Goal: Task Accomplishment & Management: Use online tool/utility

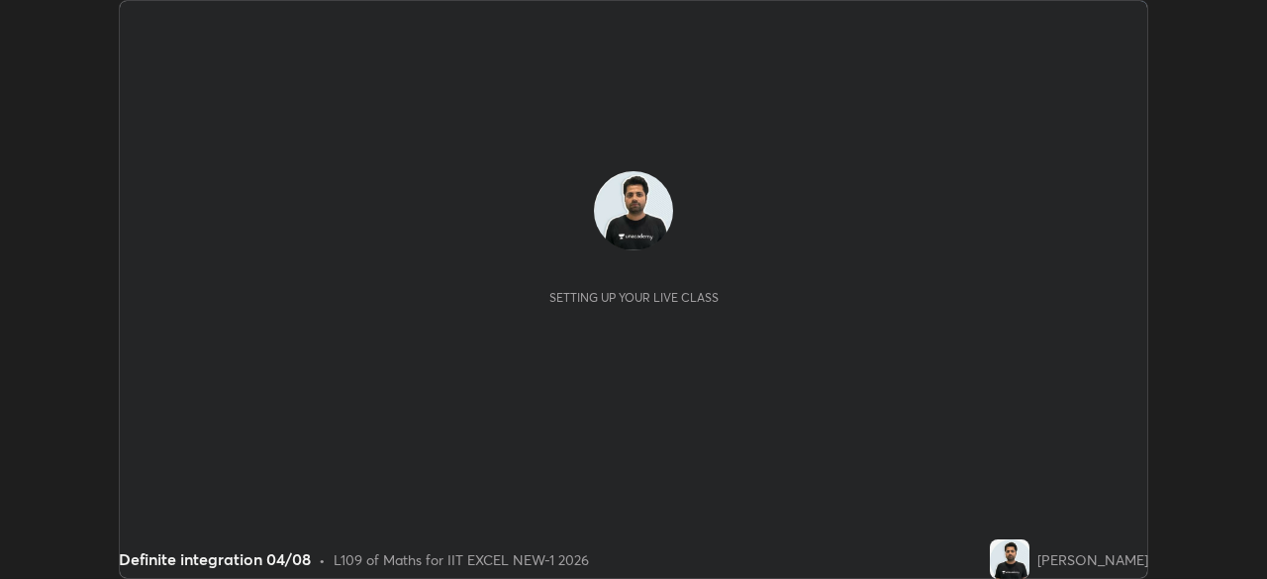
scroll to position [579, 1266]
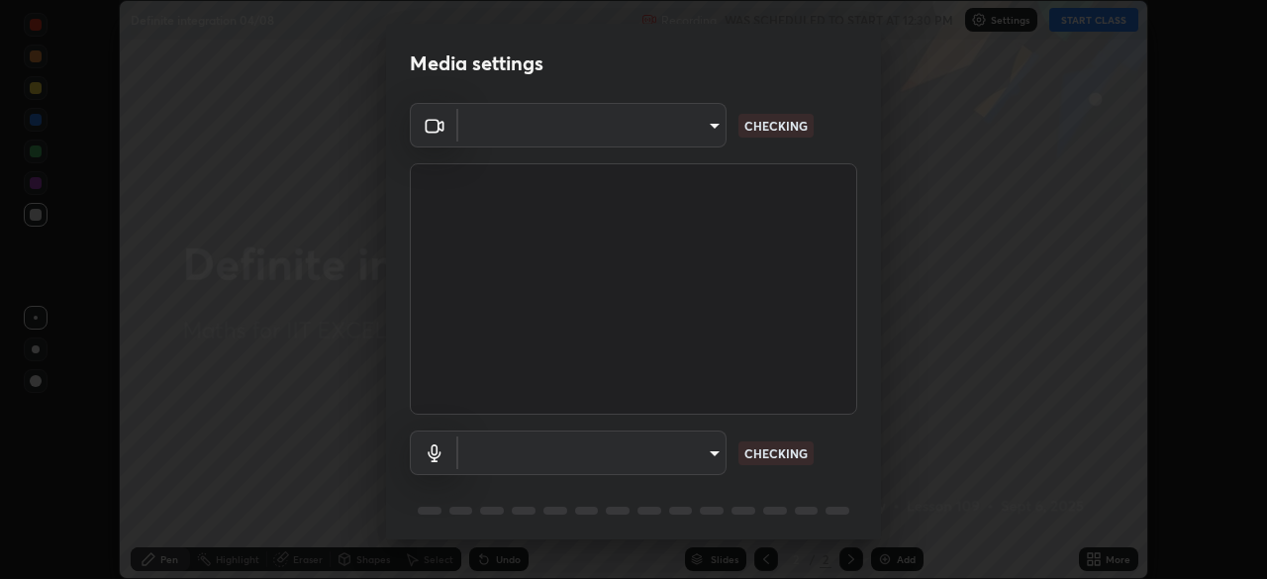
type input "4d63cd10dcc1379e9927399513255d12d620b7bbb39ca773e0f9116a90128a71"
click at [679, 450] on body "Erase all Definite integration 04/08 Recording WAS SCHEDULED TO START AT 12:30 …" at bounding box center [633, 289] width 1267 height 579
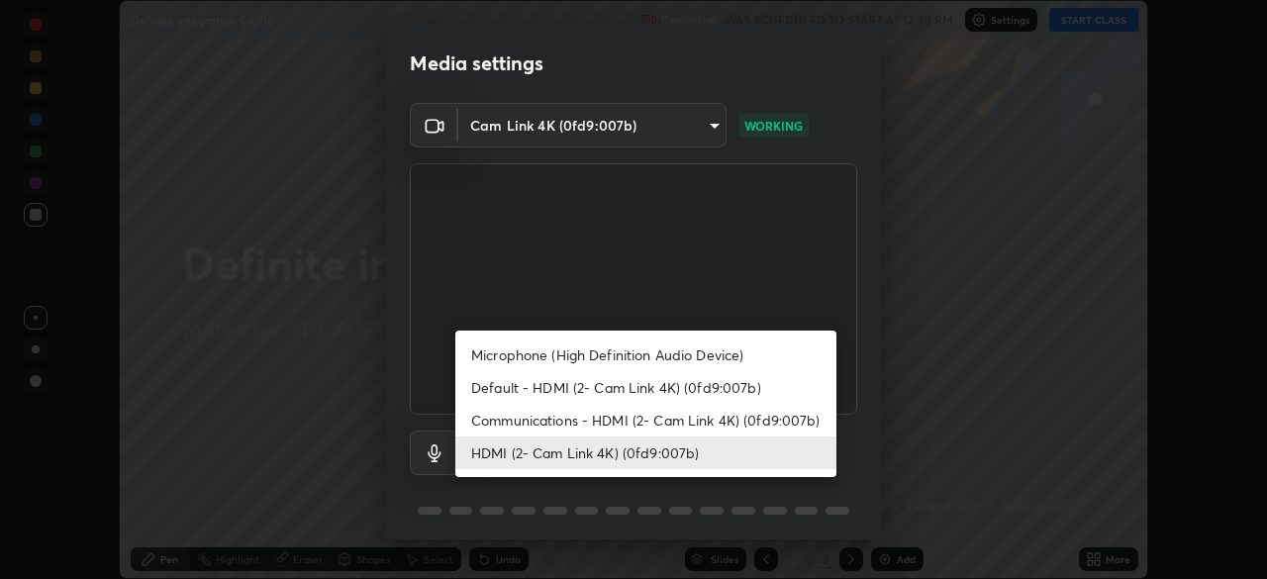
click at [656, 425] on li "Communications - HDMI (2- Cam Link 4K) (0fd9:007b)" at bounding box center [645, 420] width 381 height 33
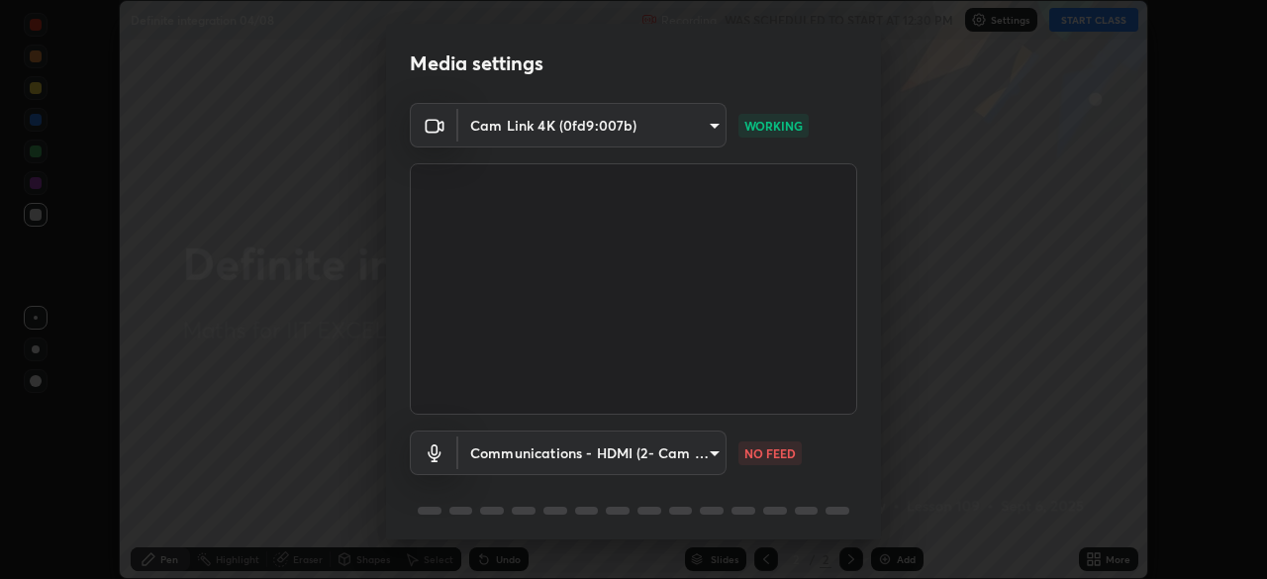
click at [627, 456] on li "HDMI (2- Cam Link 4K) (0fd9:007b)" at bounding box center [597, 452] width 285 height 19
type input "69b458bb6365b4cb8143660b0d50b39c56070ce8c7bb282217003b2a9c4a58b8"
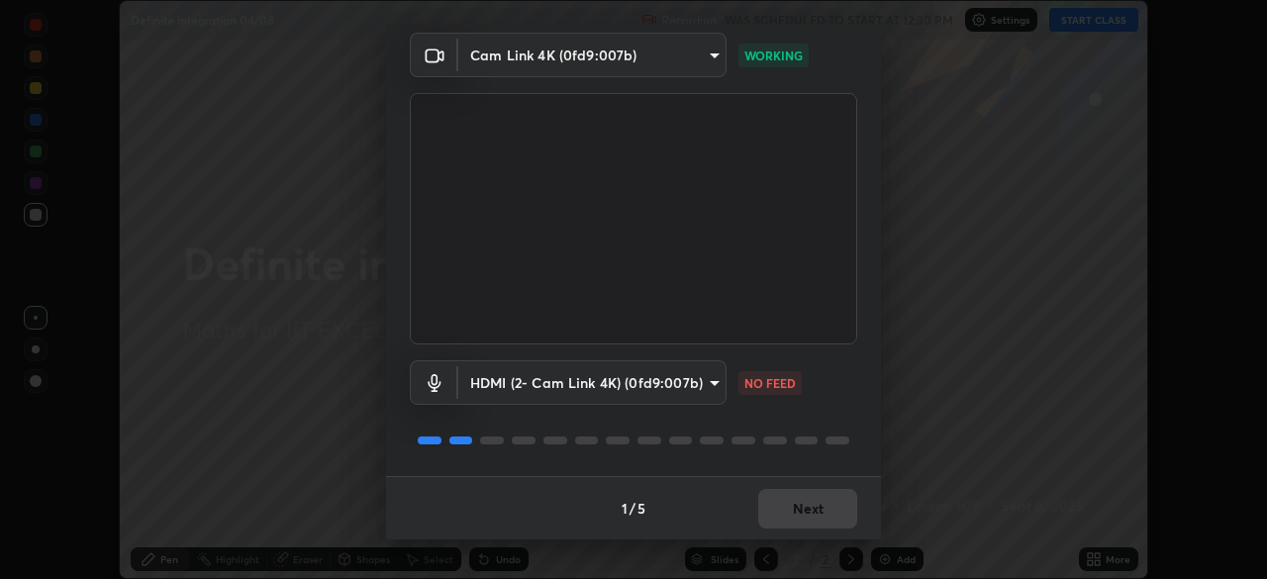
click at [803, 522] on div "1 / 5 Next" at bounding box center [633, 507] width 495 height 63
click at [802, 500] on div "1 / 5 Next" at bounding box center [633, 507] width 495 height 63
click at [809, 497] on div "1 / 5 Next" at bounding box center [633, 507] width 495 height 63
click at [806, 502] on div "1 / 5 Next" at bounding box center [633, 507] width 495 height 63
click at [815, 522] on div "1 / 5 Next" at bounding box center [633, 507] width 495 height 63
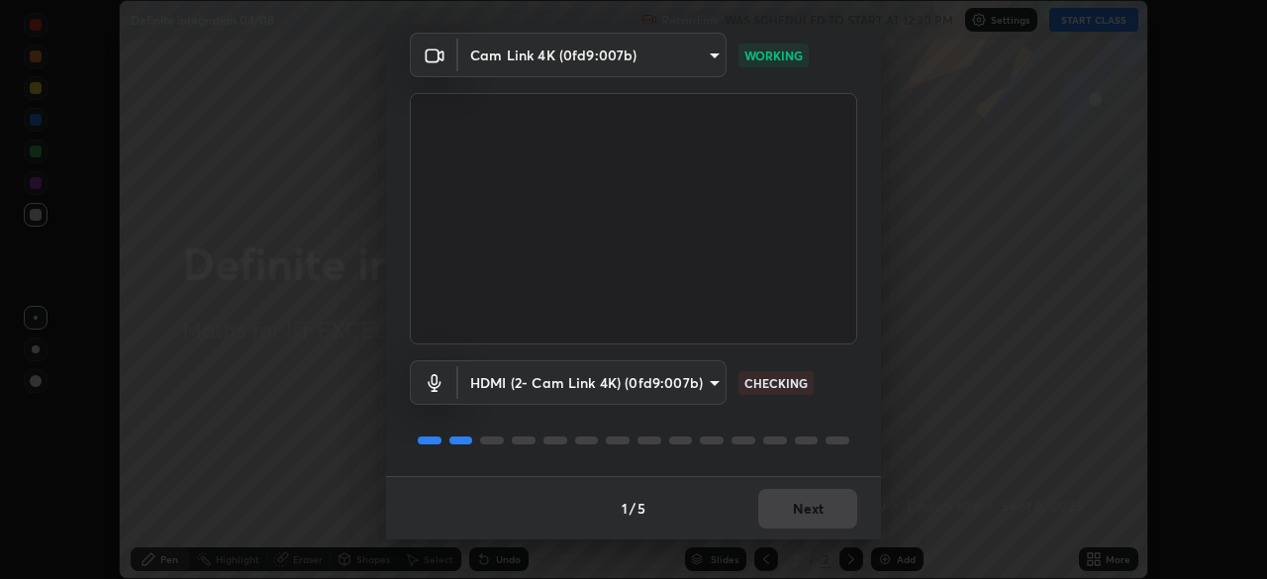
click at [815, 522] on div "1 / 5 Next" at bounding box center [633, 507] width 495 height 63
click at [815, 517] on div "1 / 5 Next" at bounding box center [633, 507] width 495 height 63
click at [819, 517] on div "1 / 5 Next" at bounding box center [633, 507] width 495 height 63
click at [799, 513] on button "Next" at bounding box center [807, 509] width 99 height 40
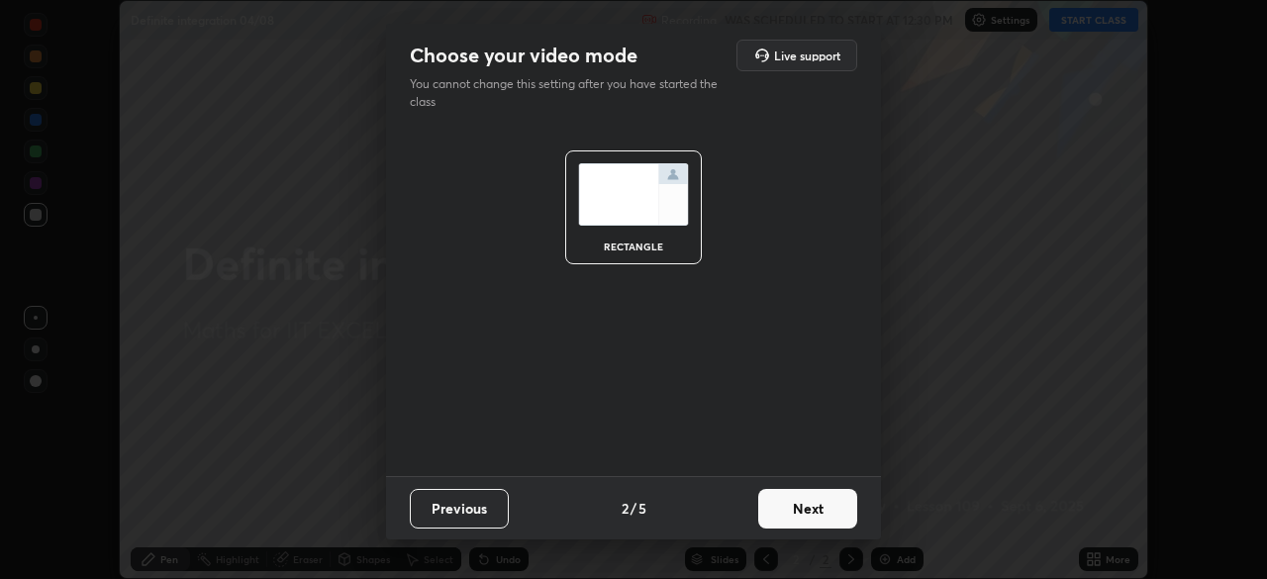
scroll to position [0, 0]
click at [819, 517] on button "Next" at bounding box center [807, 509] width 99 height 40
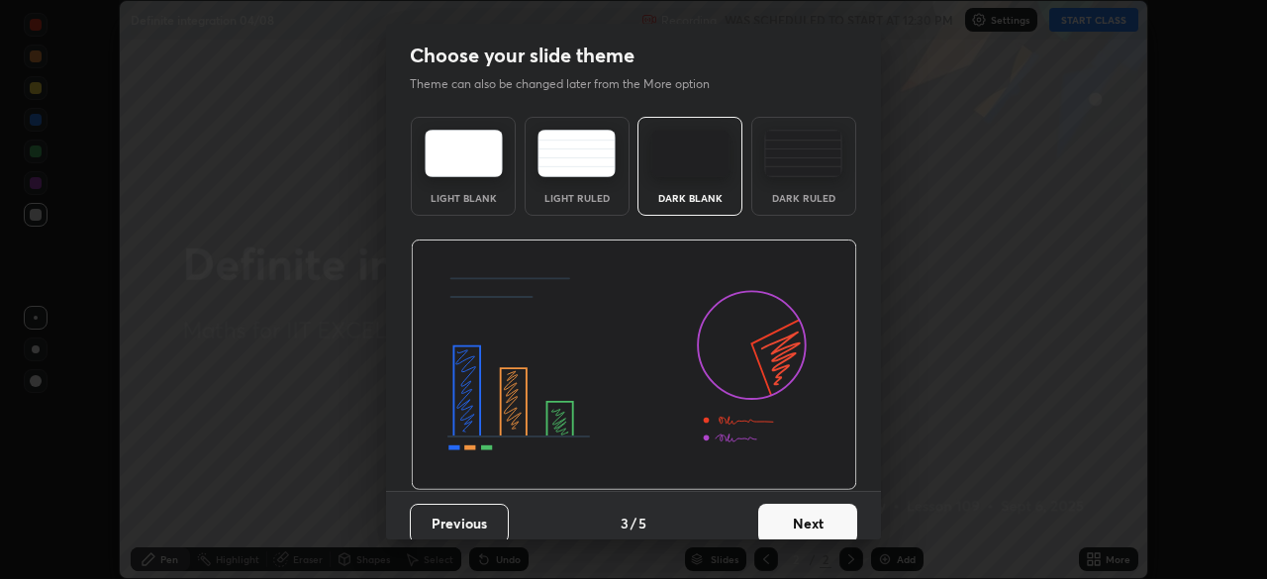
click at [834, 516] on button "Next" at bounding box center [807, 524] width 99 height 40
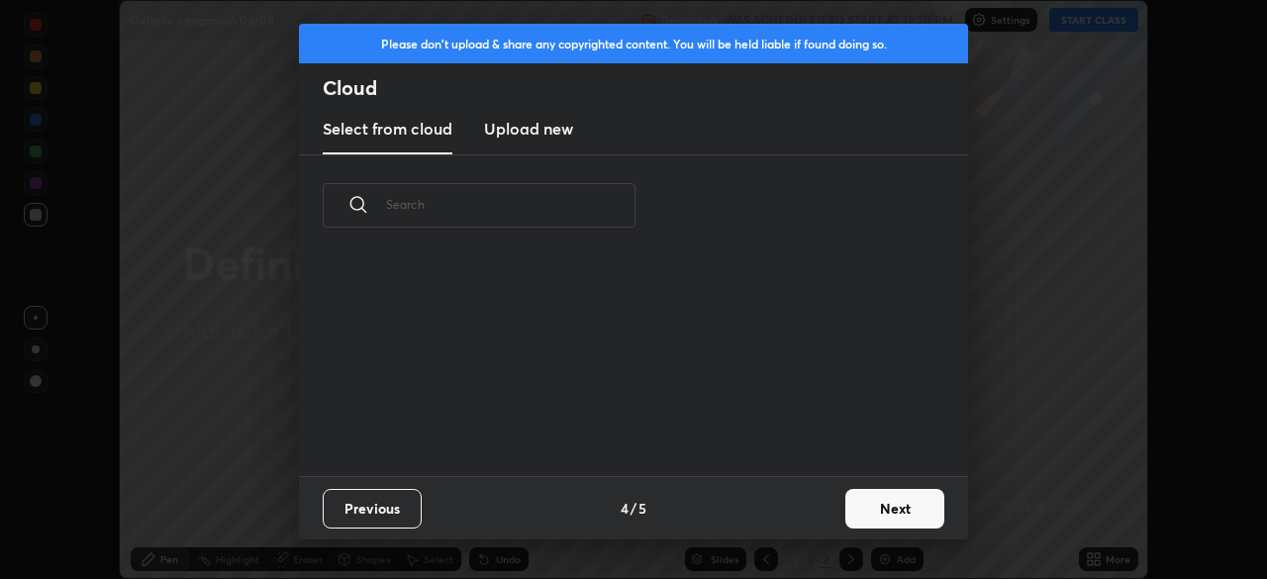
click at [847, 514] on button "Next" at bounding box center [894, 509] width 99 height 40
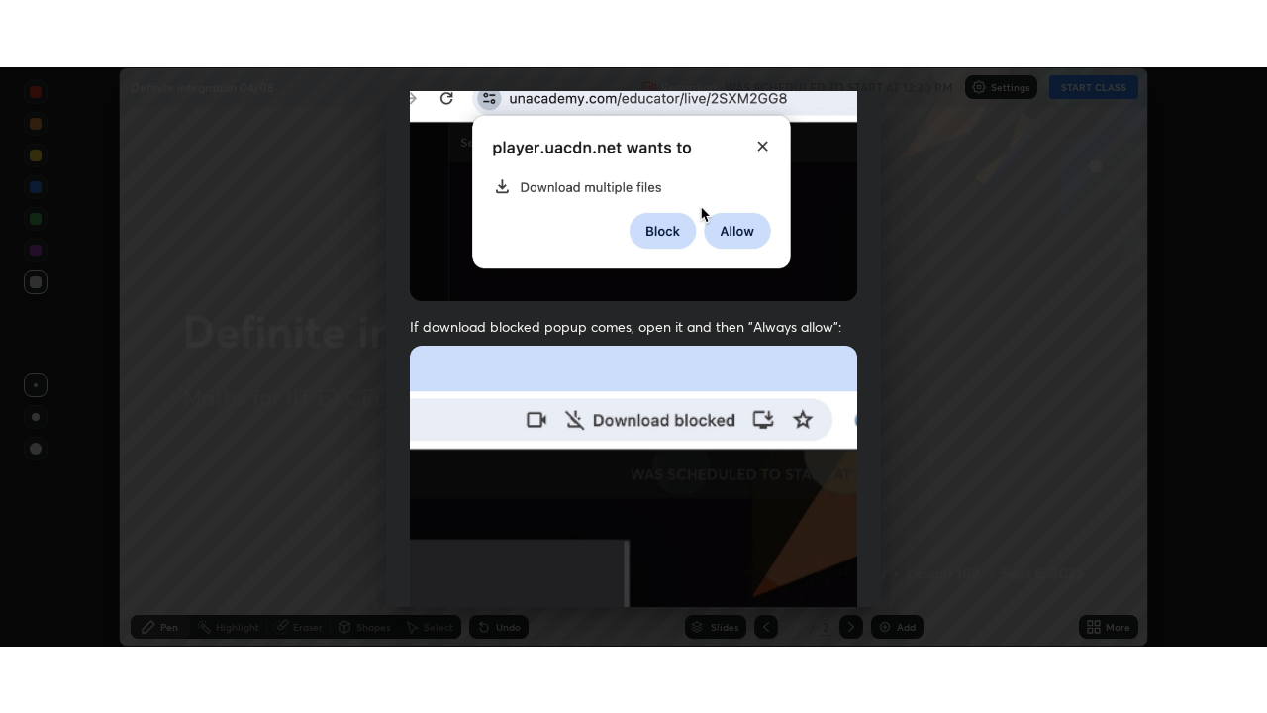
scroll to position [474, 0]
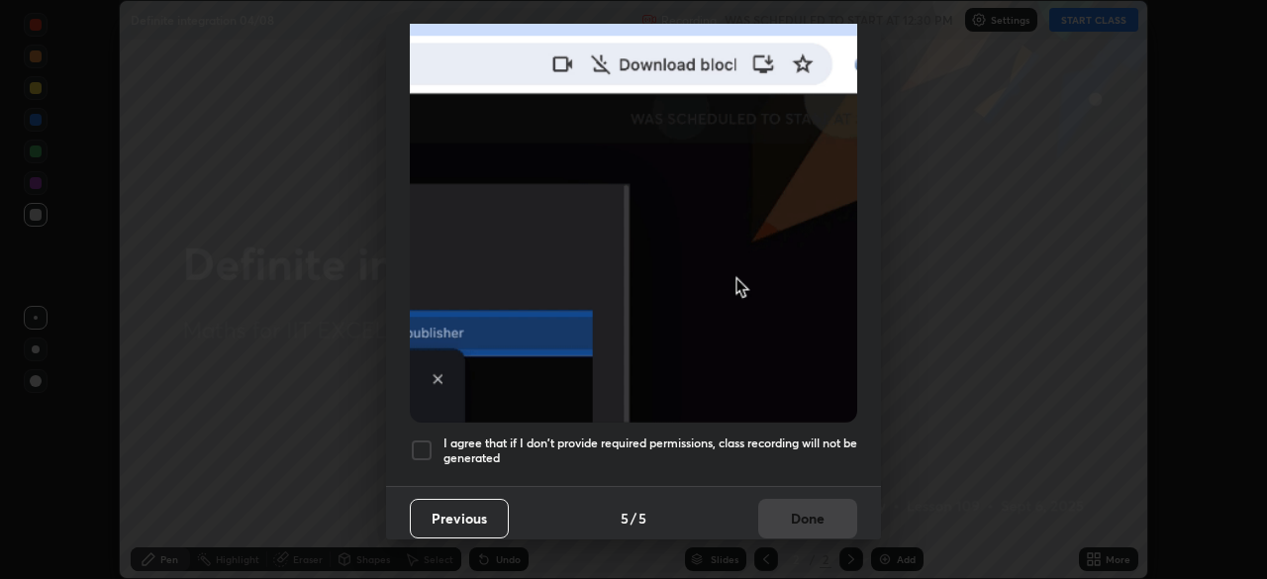
click at [415, 445] on div at bounding box center [422, 450] width 24 height 24
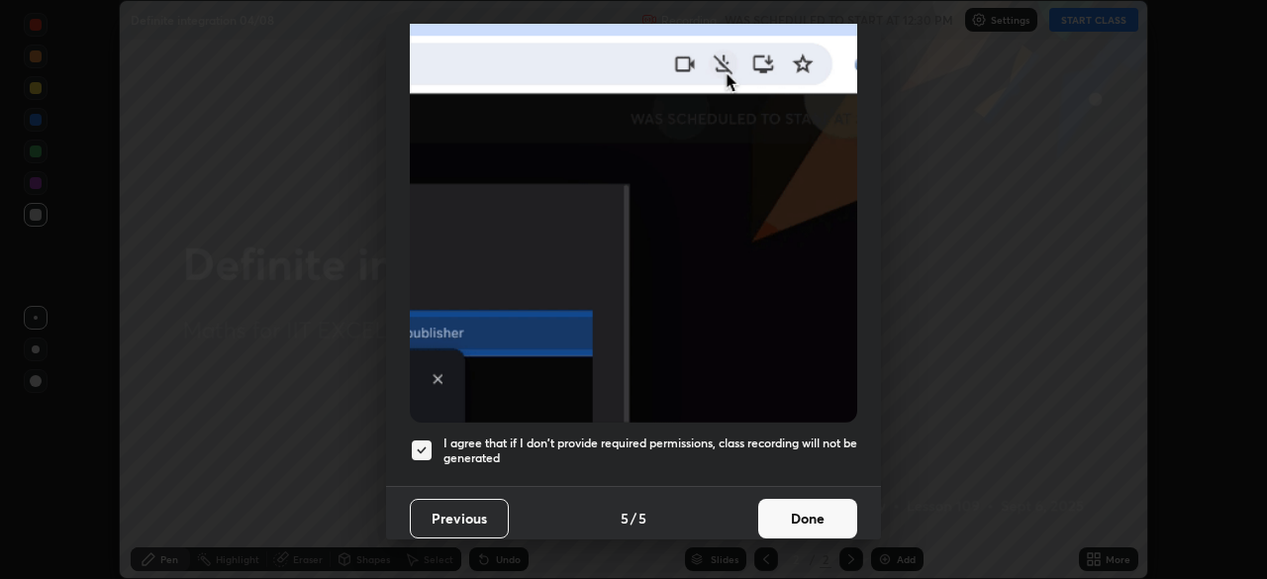
click at [768, 506] on button "Done" at bounding box center [807, 519] width 99 height 40
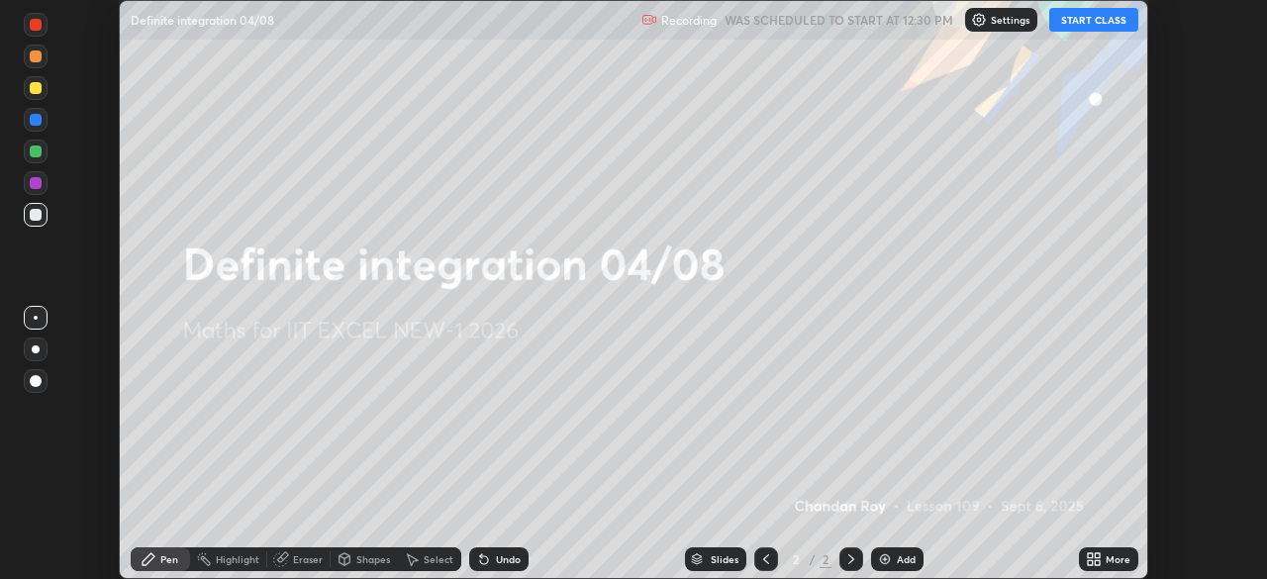
click at [1090, 555] on icon at bounding box center [1090, 555] width 5 height 5
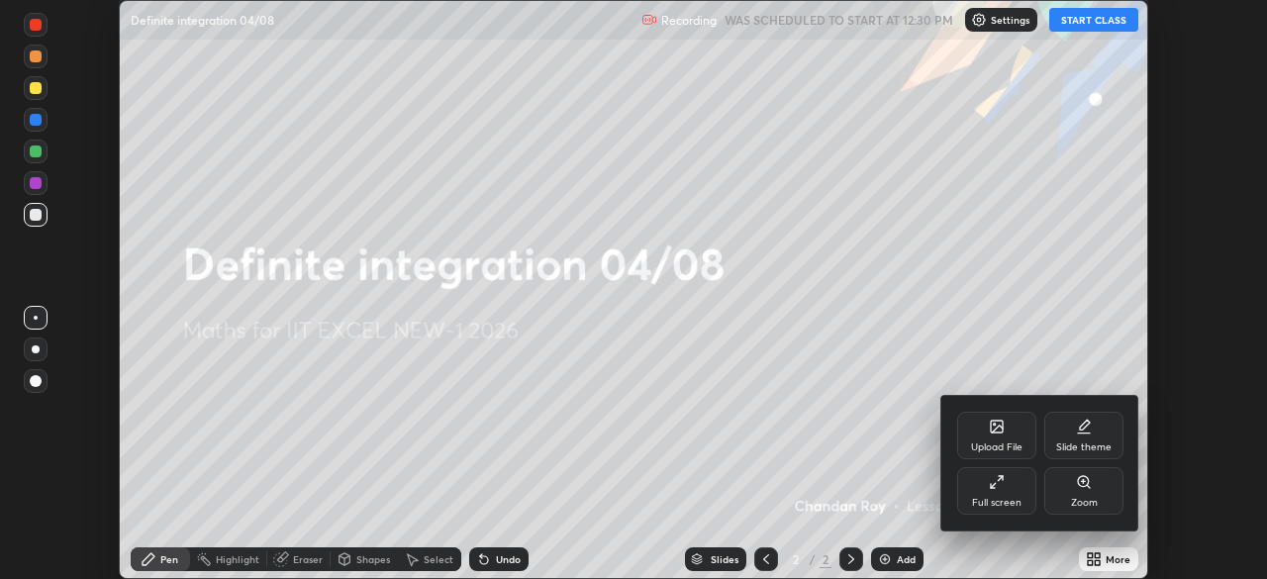
click at [1020, 505] on div "Full screen" at bounding box center [996, 491] width 79 height 48
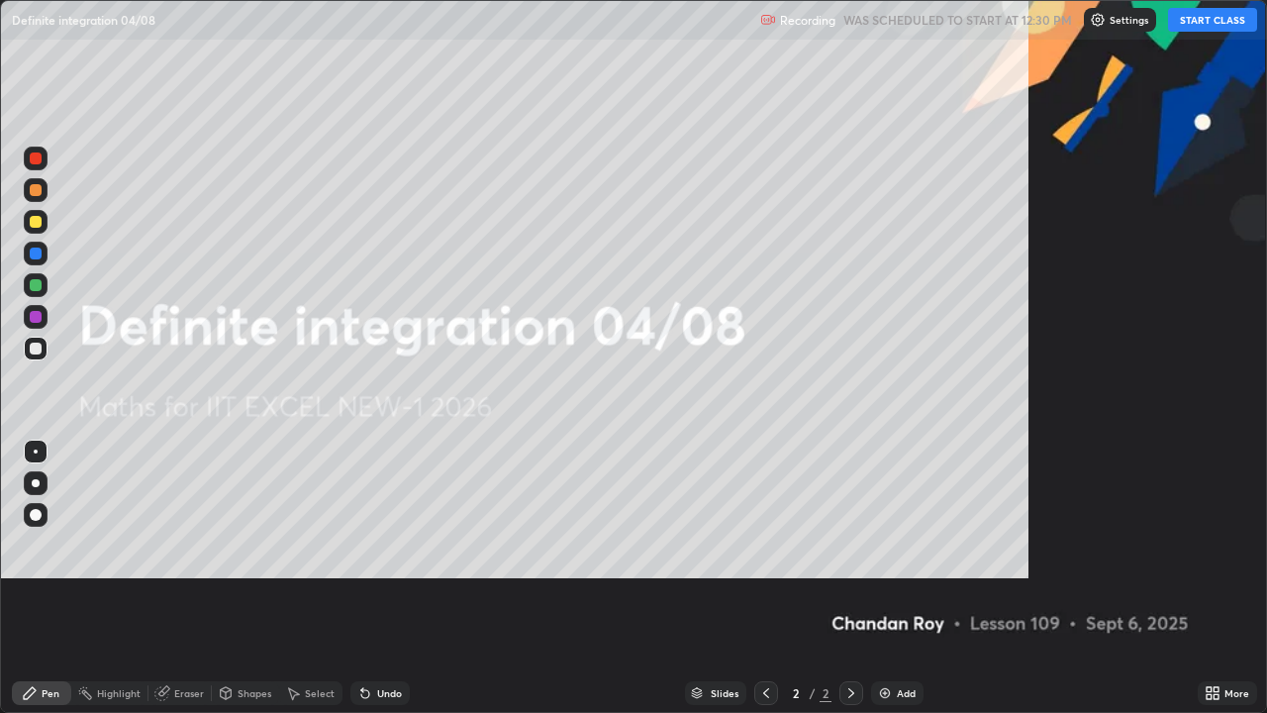
scroll to position [713, 1267]
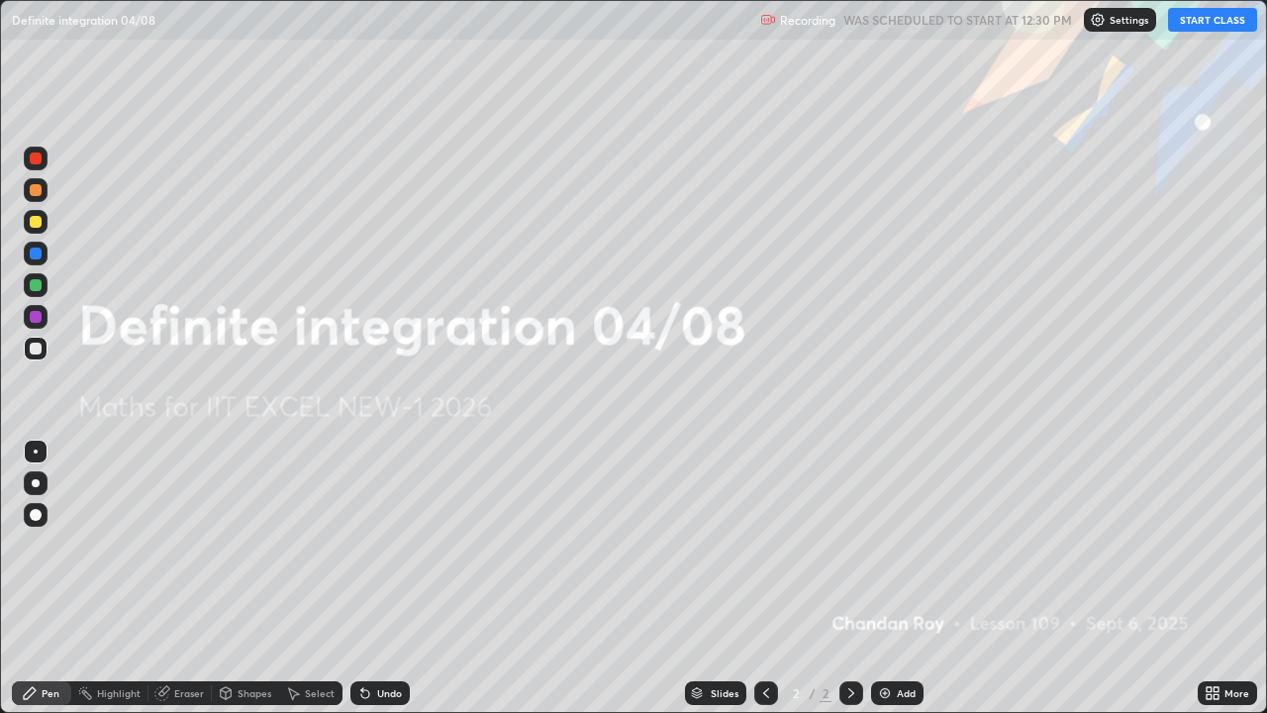
click at [1206, 27] on button "START CLASS" at bounding box center [1212, 20] width 89 height 24
click at [1232, 578] on div "More" at bounding box center [1236, 693] width 25 height 10
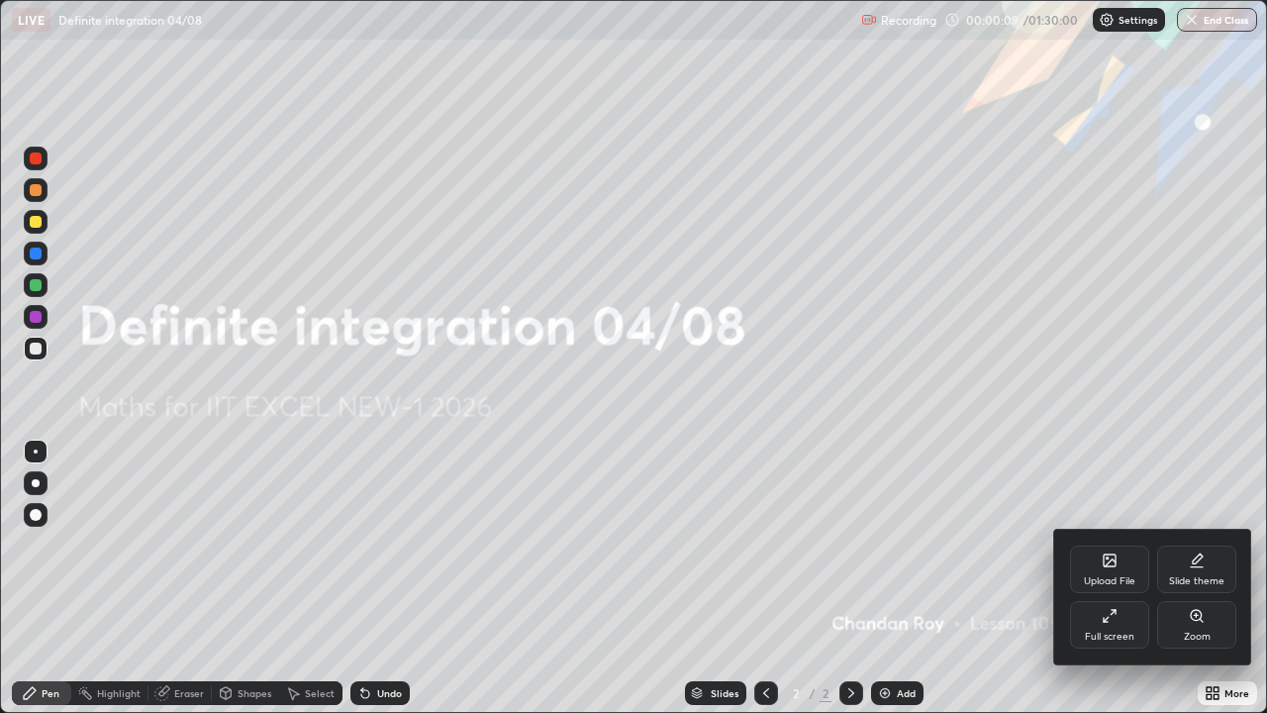
click at [1093, 561] on div "Upload File" at bounding box center [1109, 569] width 79 height 48
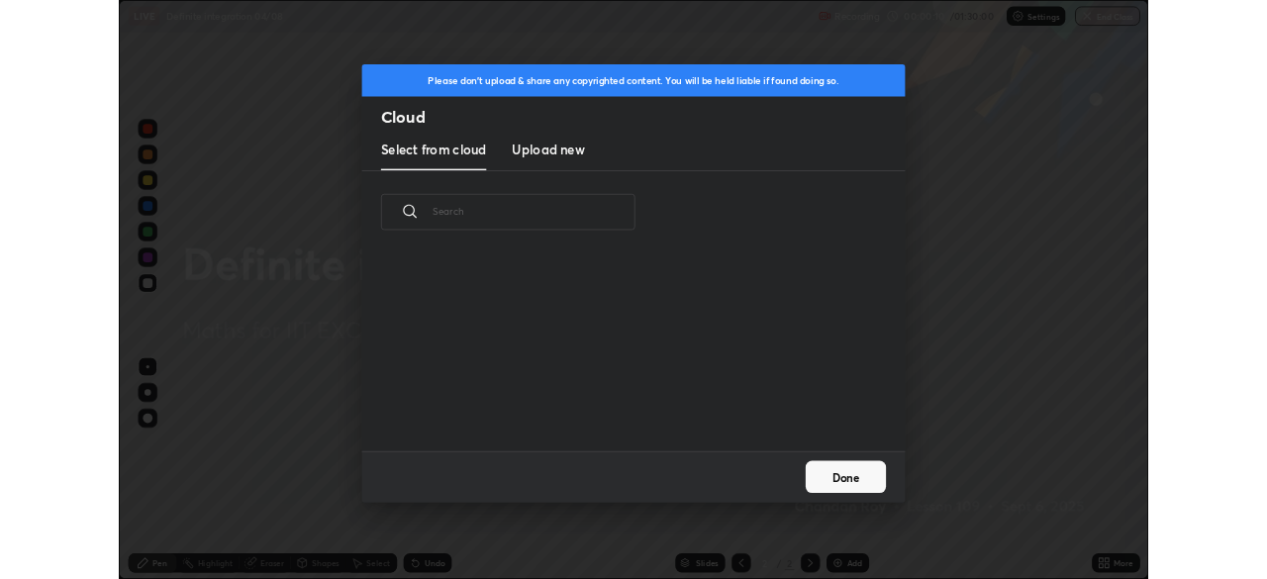
scroll to position [243, 635]
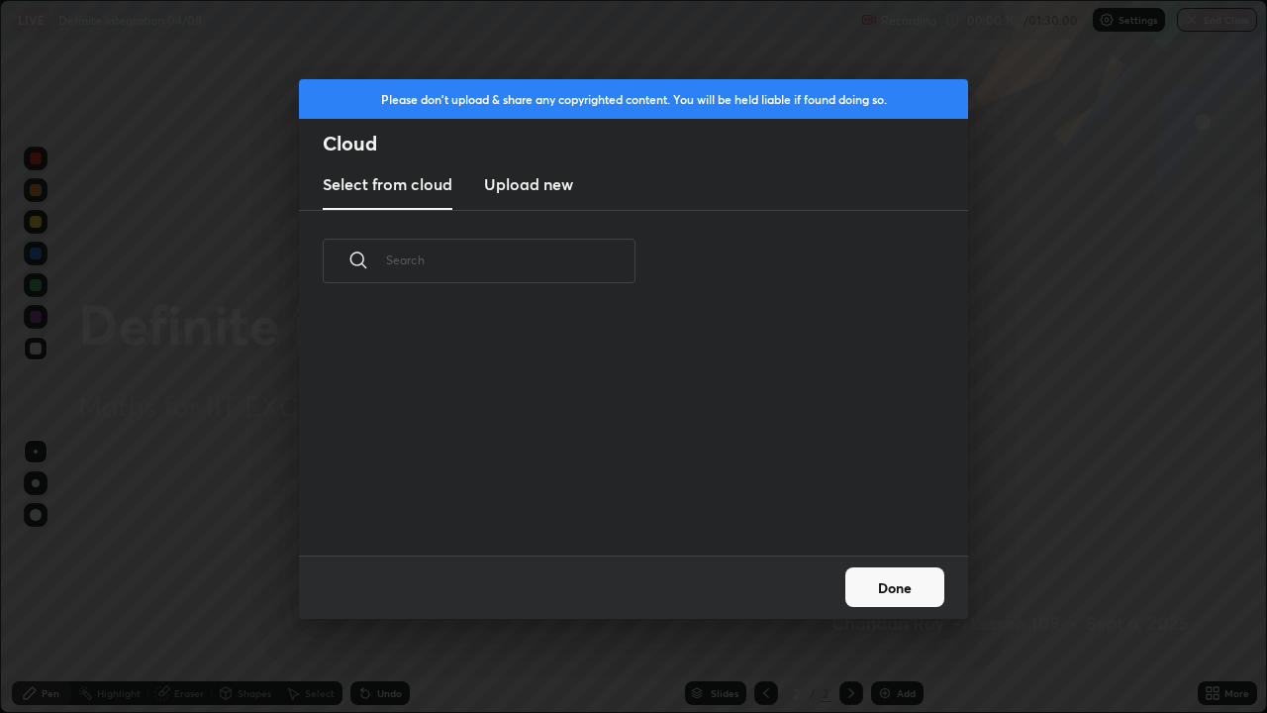
click at [535, 187] on h3 "Upload new" at bounding box center [528, 184] width 89 height 24
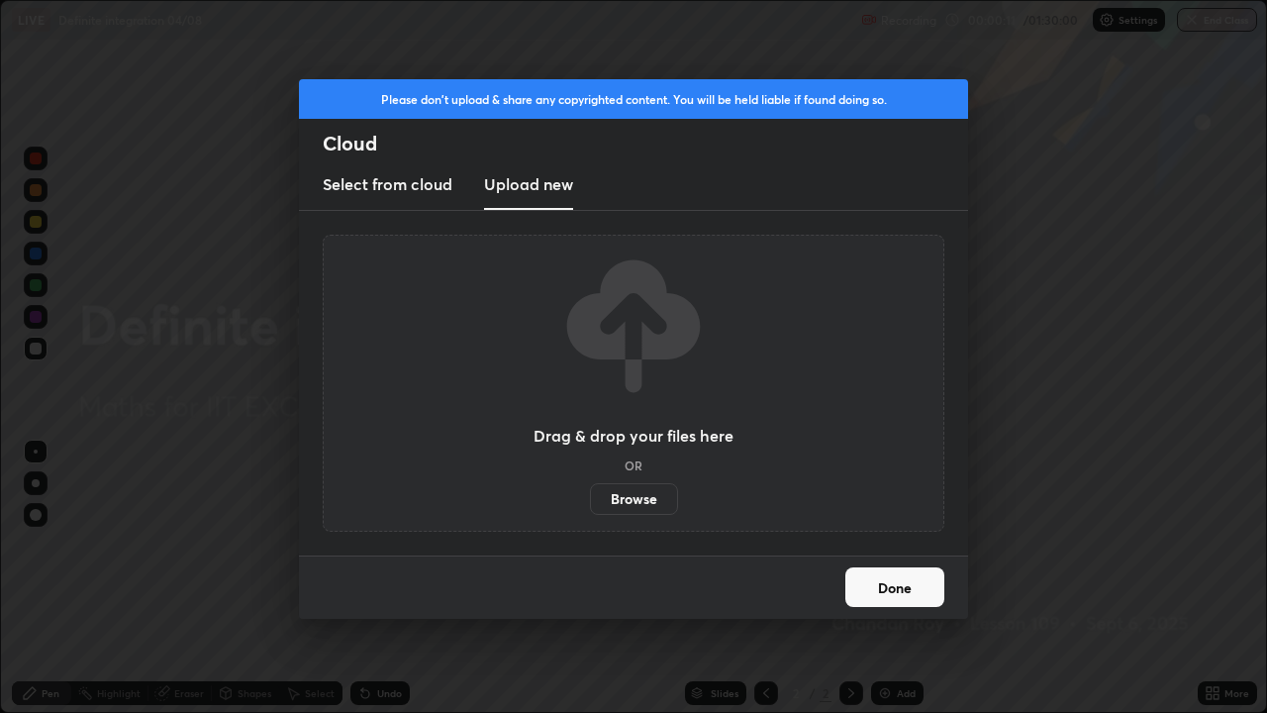
click at [628, 502] on label "Browse" at bounding box center [634, 499] width 88 height 32
click at [590, 502] on input "Browse" at bounding box center [590, 499] width 0 height 32
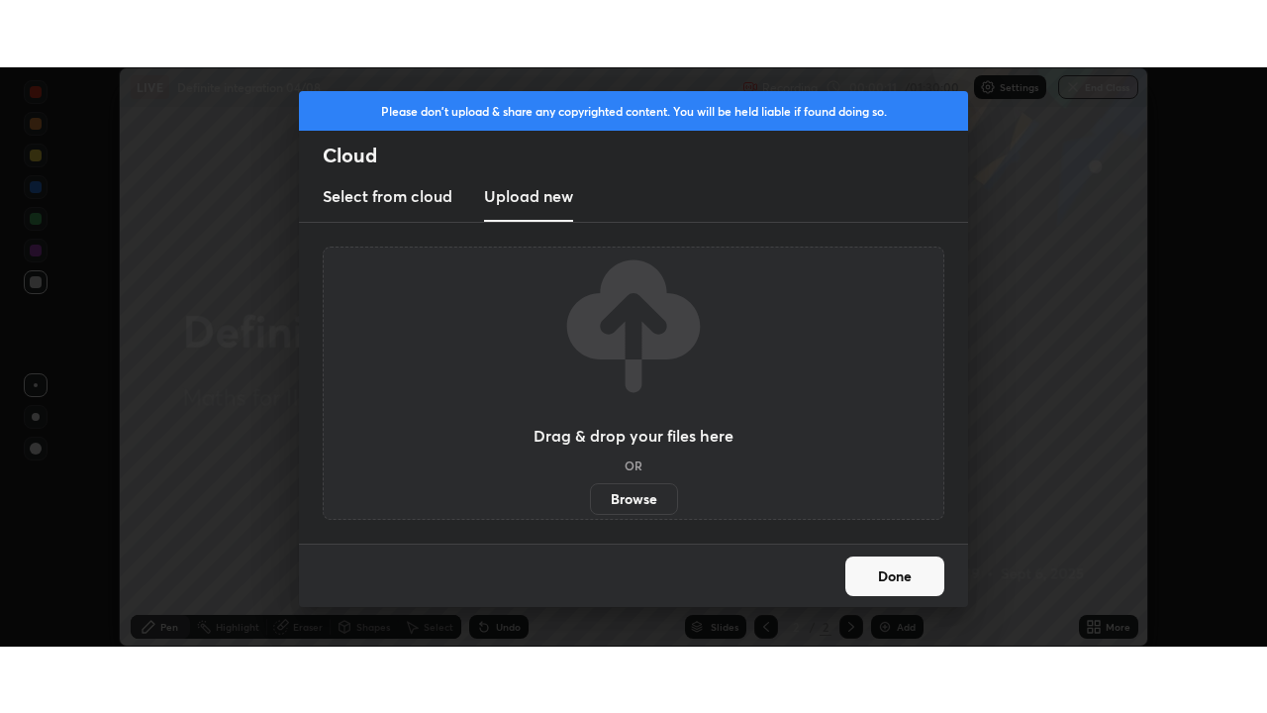
scroll to position [98395, 97707]
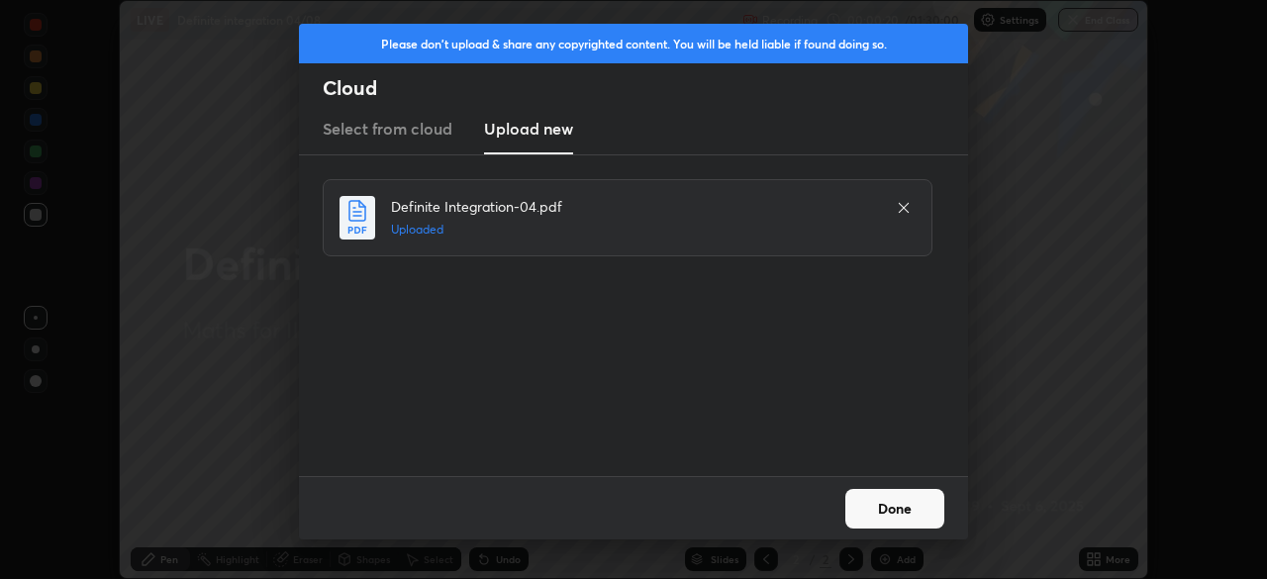
click at [889, 504] on button "Done" at bounding box center [894, 509] width 99 height 40
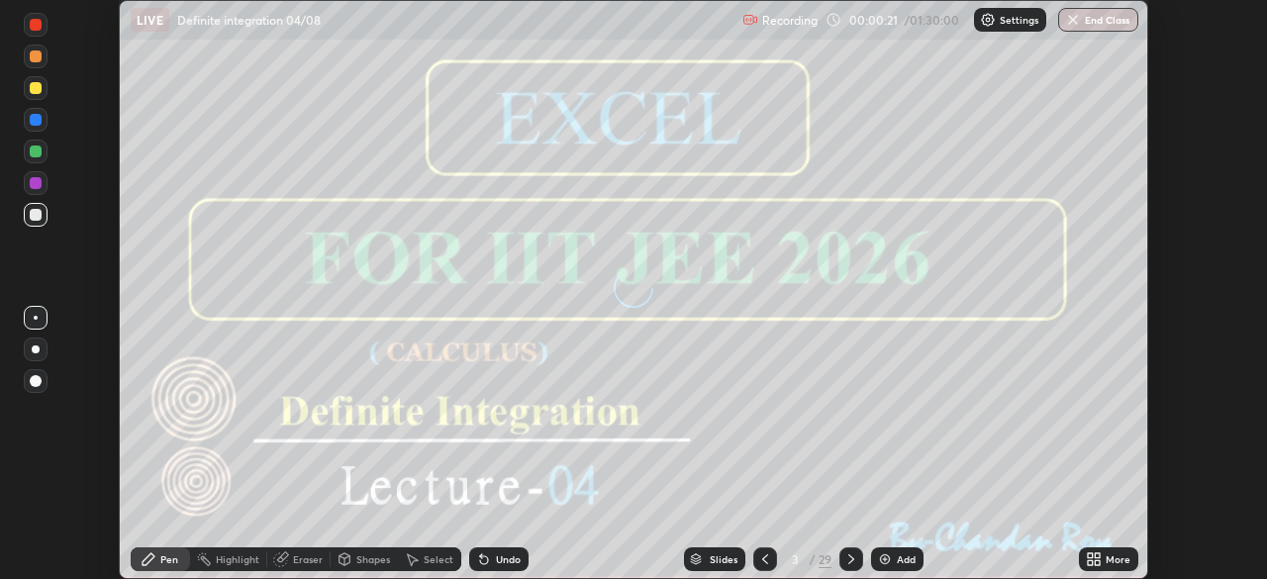
click at [1096, 556] on icon at bounding box center [1097, 555] width 5 height 5
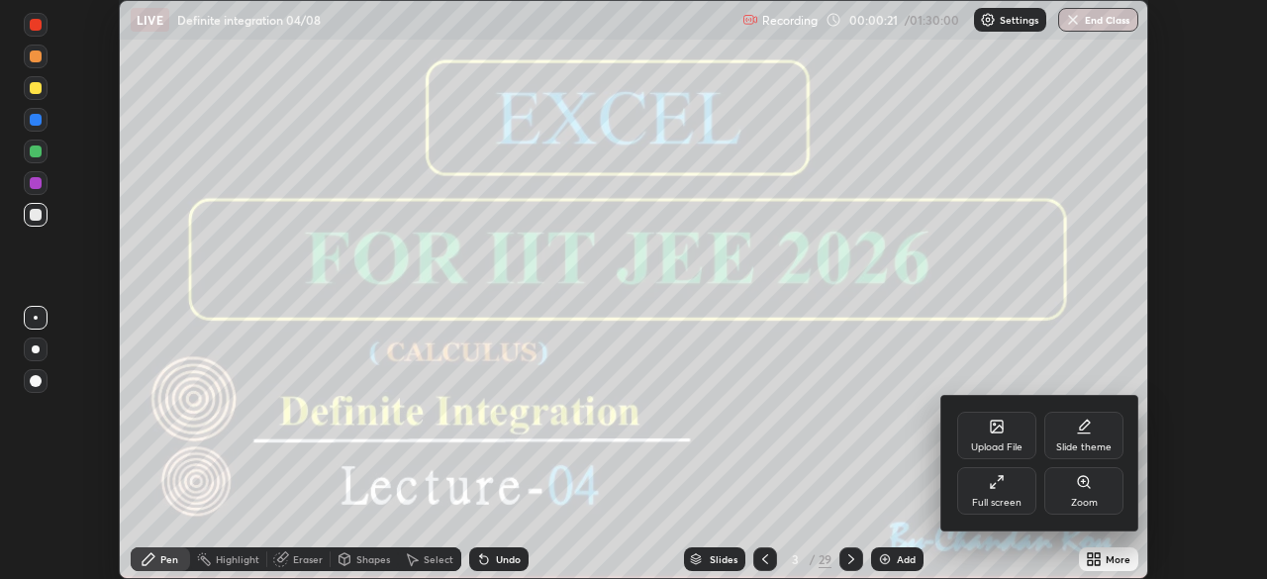
click at [988, 498] on div "Full screen" at bounding box center [996, 503] width 49 height 10
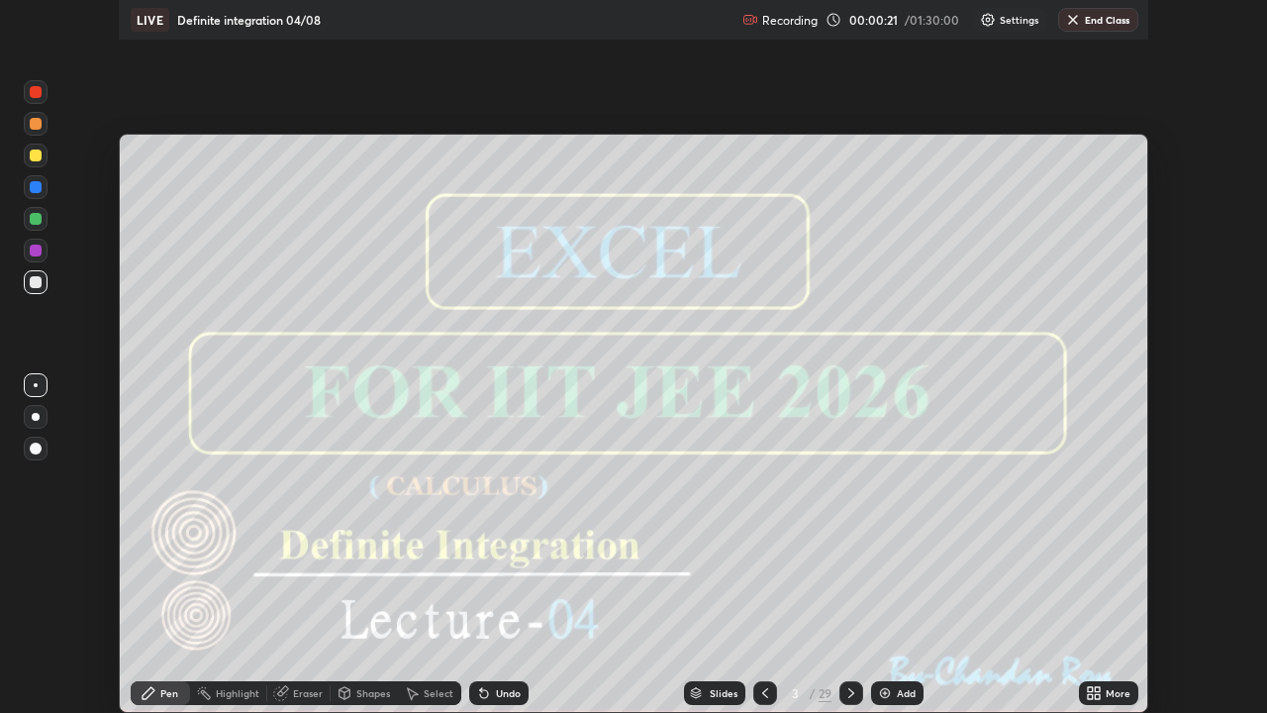
scroll to position [713, 1267]
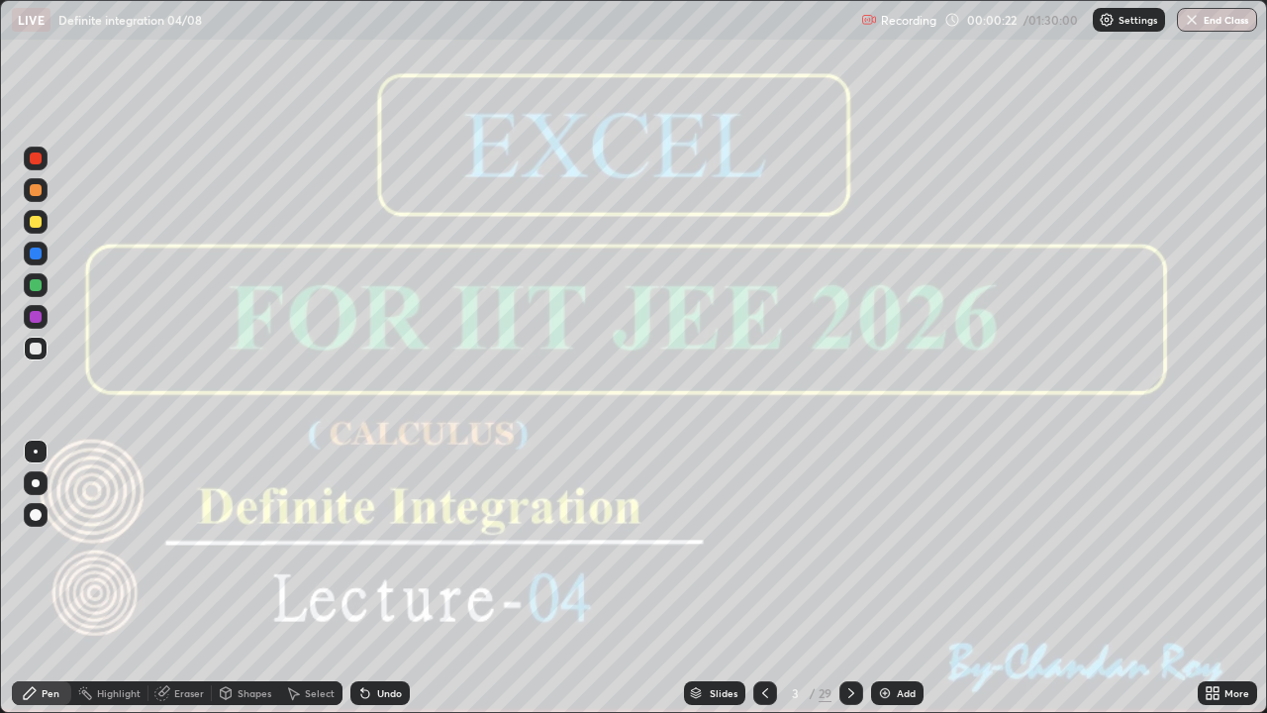
click at [848, 578] on icon at bounding box center [851, 693] width 6 height 10
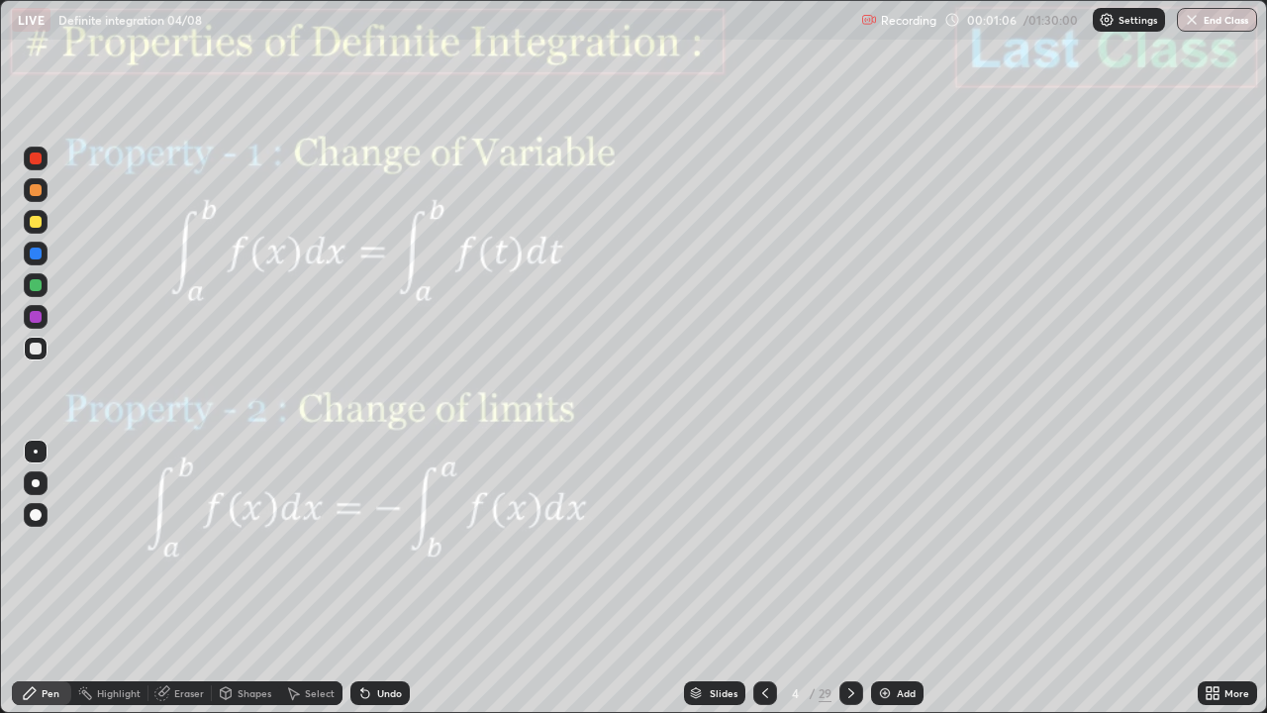
click at [849, 578] on icon at bounding box center [851, 693] width 16 height 16
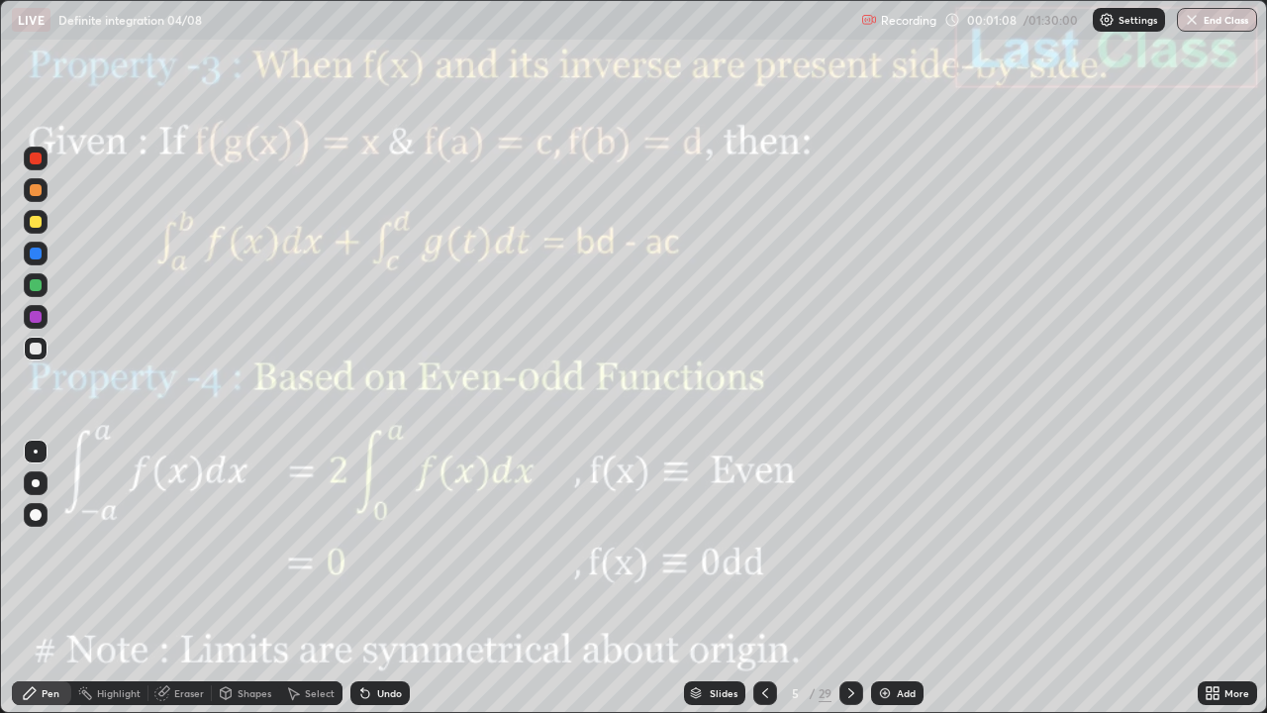
click at [853, 578] on icon at bounding box center [851, 693] width 16 height 16
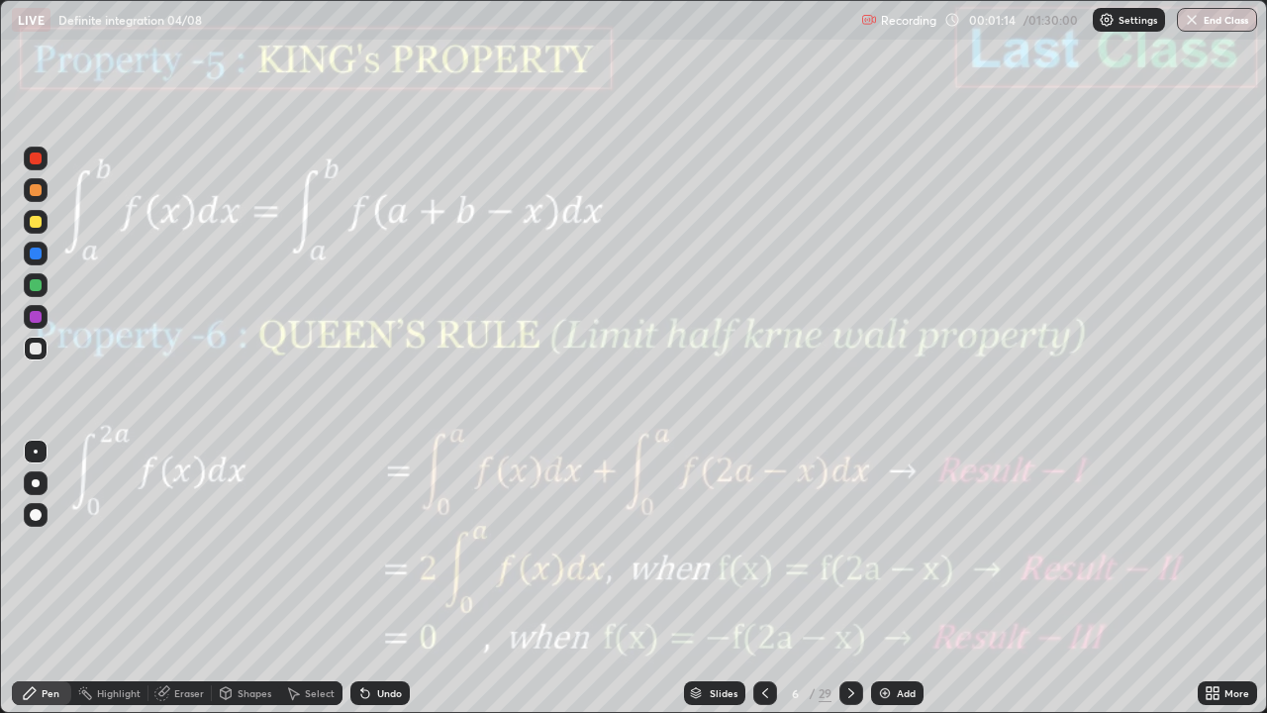
click at [859, 578] on div at bounding box center [851, 693] width 24 height 24
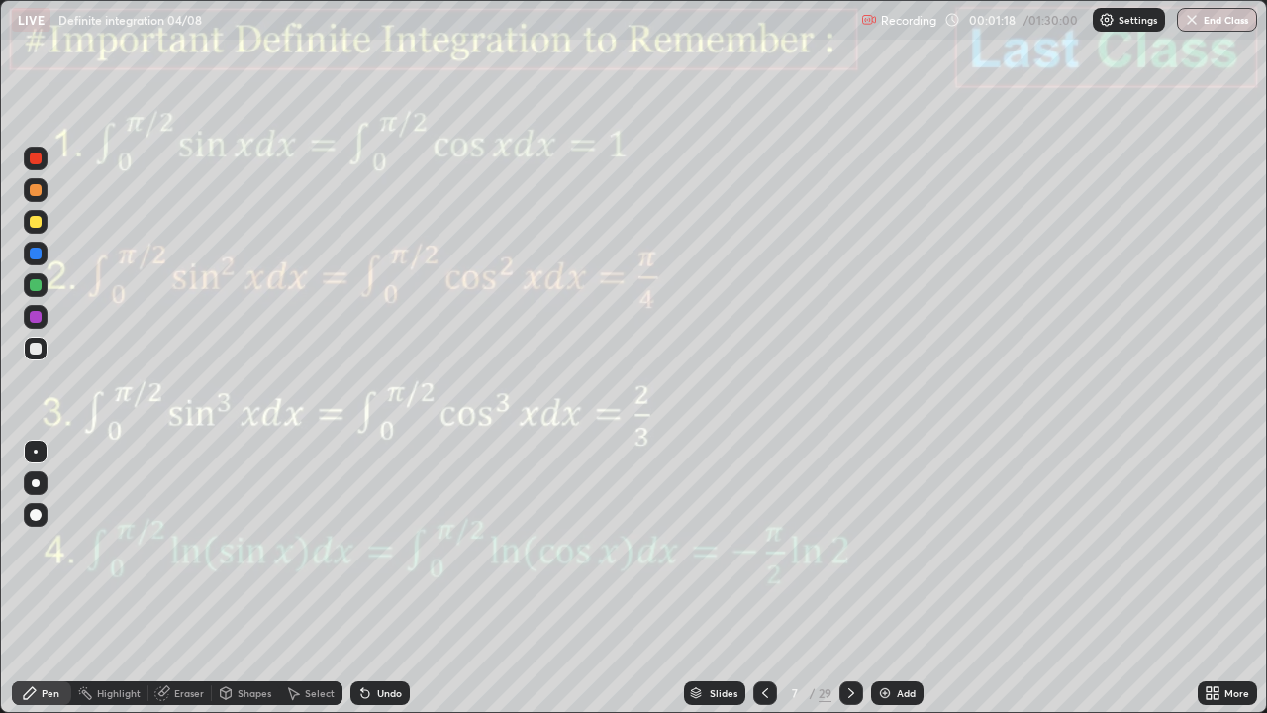
click at [856, 578] on div at bounding box center [851, 693] width 24 height 24
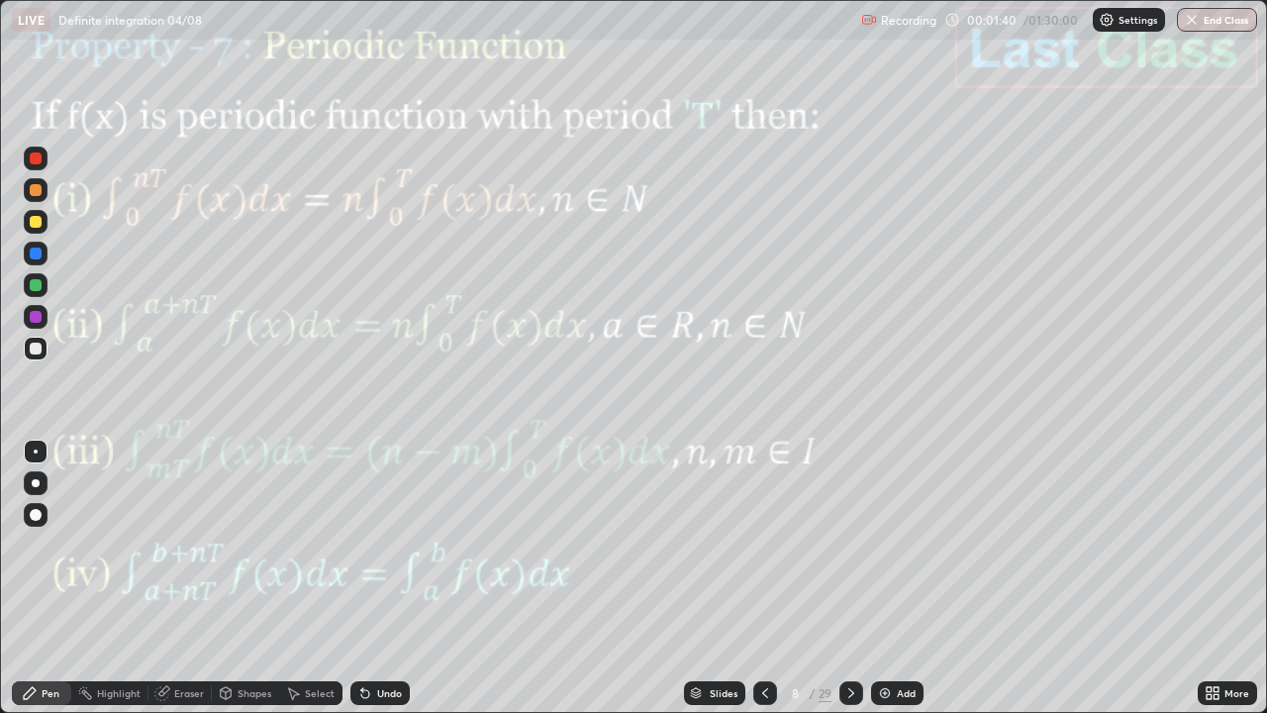
click at [849, 578] on icon at bounding box center [851, 693] width 16 height 16
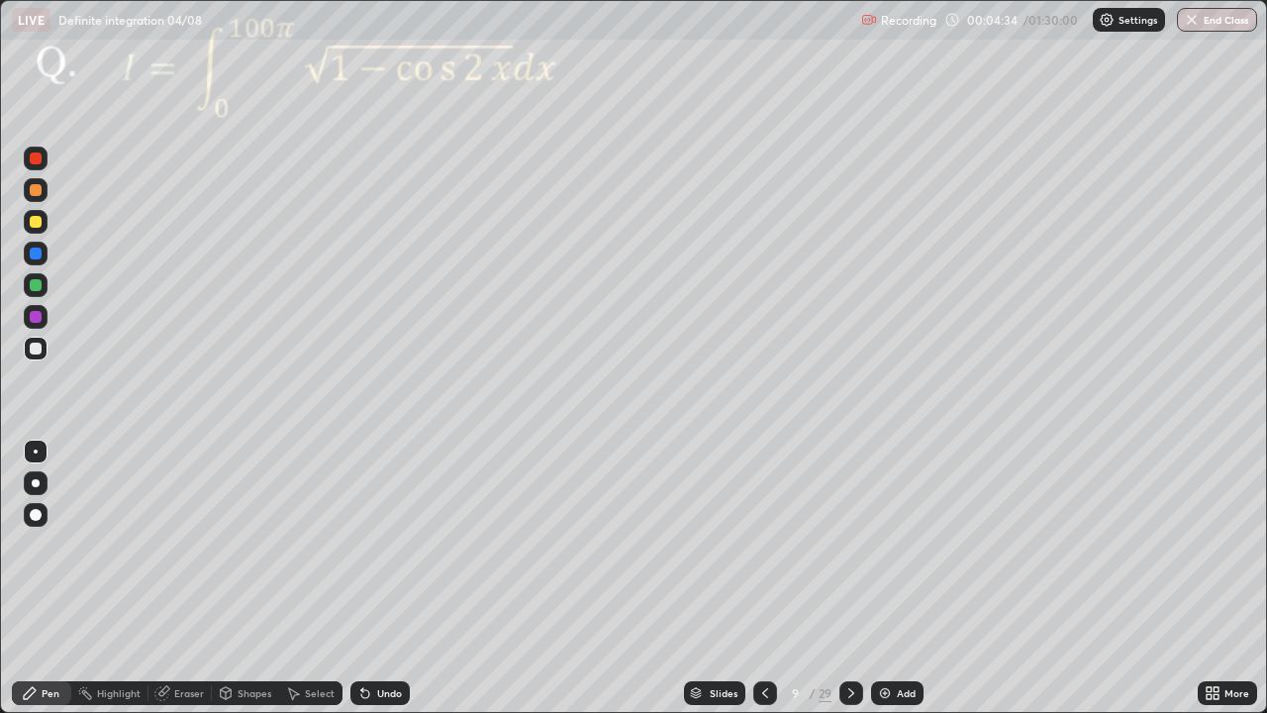
click at [45, 578] on div "Pen" at bounding box center [51, 693] width 18 height 10
click at [34, 281] on div at bounding box center [36, 285] width 12 height 12
click at [28, 314] on div at bounding box center [36, 317] width 24 height 24
click at [858, 578] on div at bounding box center [851, 693] width 24 height 24
click at [252, 578] on div "Shapes" at bounding box center [255, 693] width 34 height 10
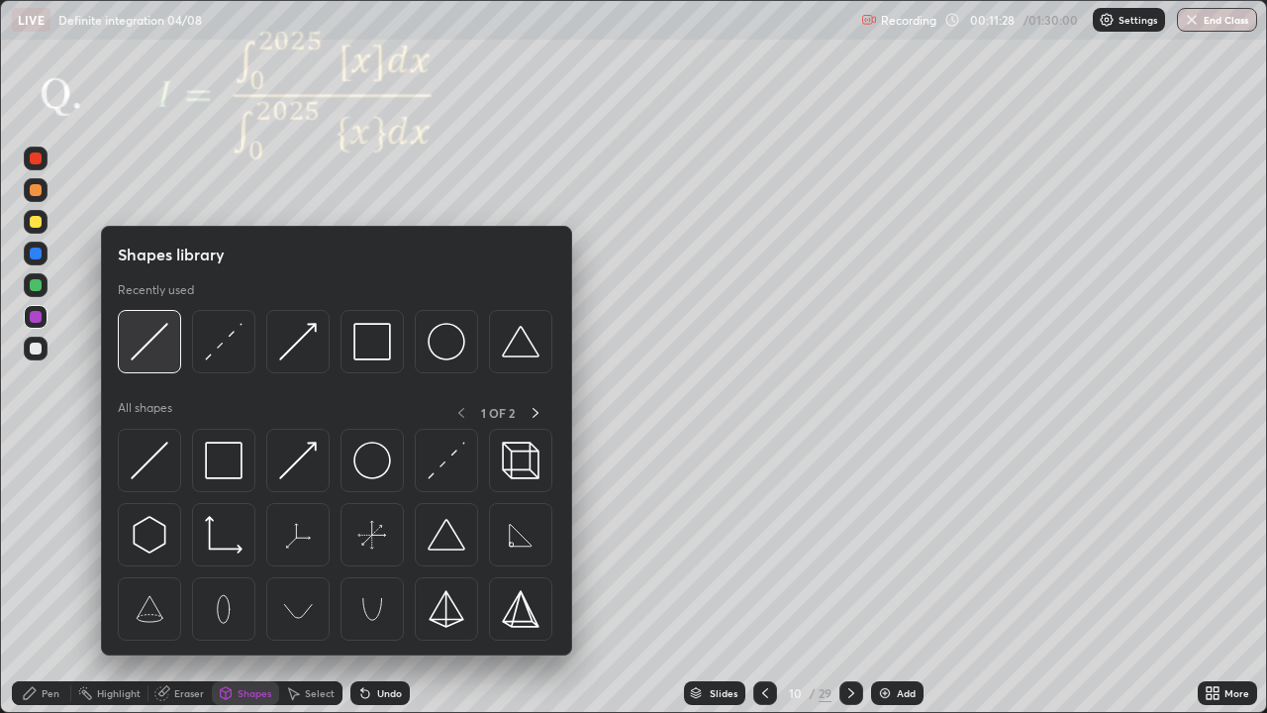
click at [141, 344] on img at bounding box center [150, 342] width 38 height 38
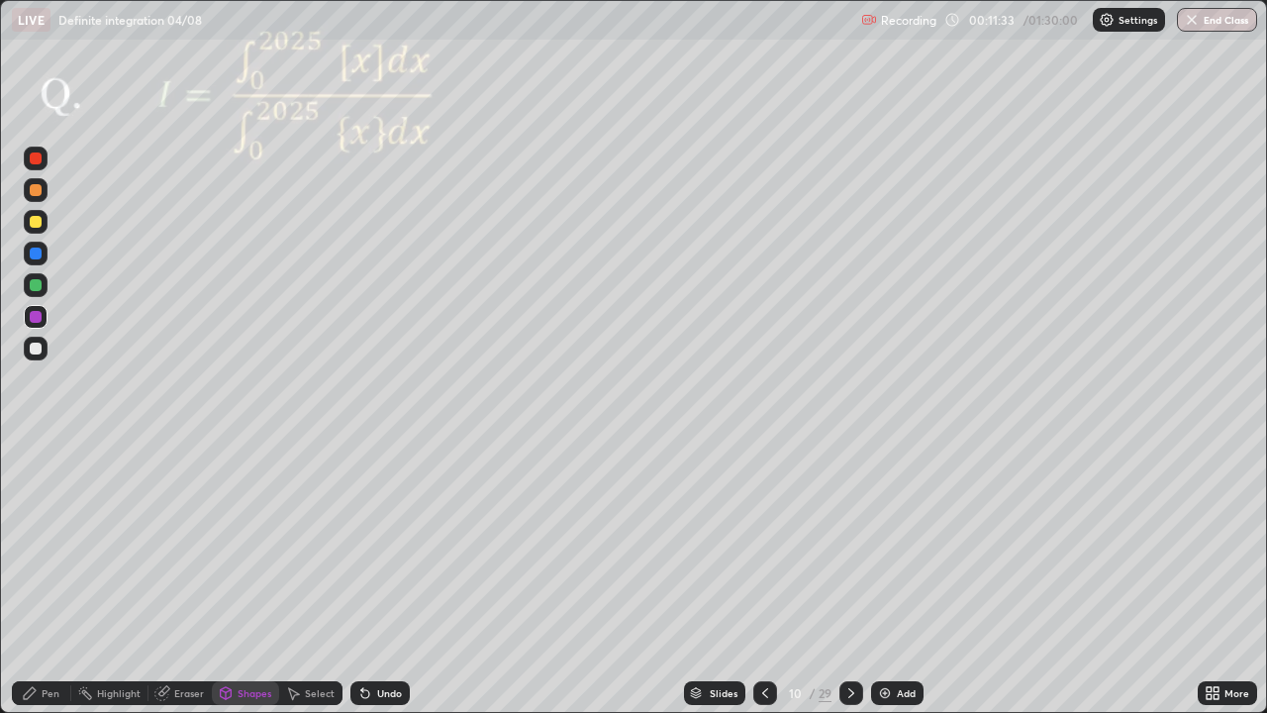
click at [36, 286] on div at bounding box center [36, 285] width 12 height 12
click at [36, 578] on div "Pen" at bounding box center [41, 693] width 59 height 24
click at [190, 578] on div "Eraser" at bounding box center [189, 693] width 30 height 10
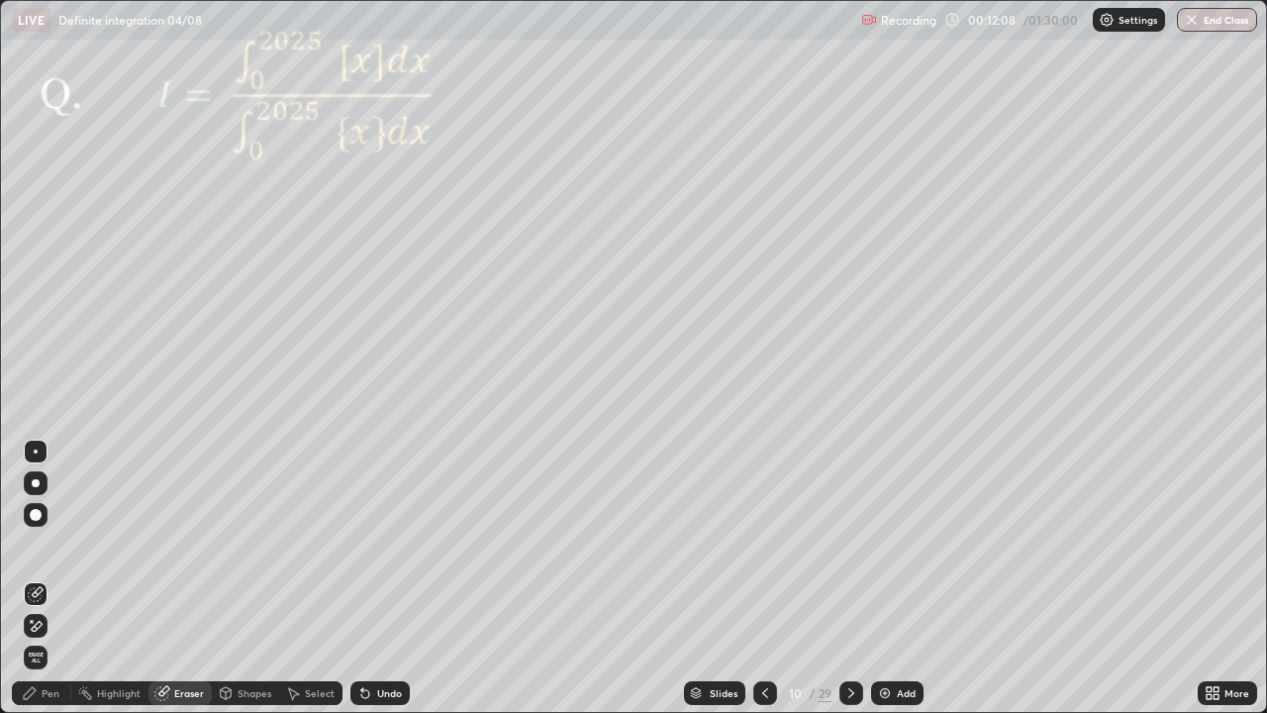
click at [52, 578] on div "Pen" at bounding box center [41, 693] width 59 height 24
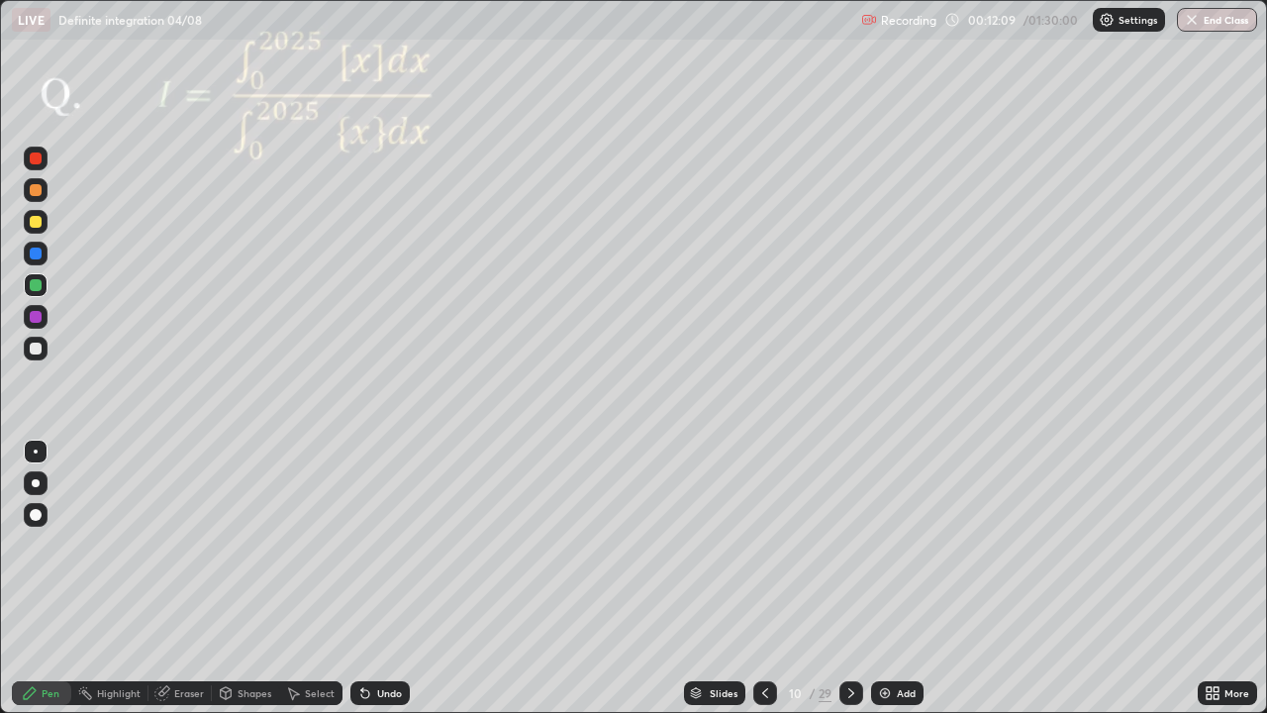
click at [42, 359] on div at bounding box center [36, 349] width 24 height 24
click at [314, 578] on div "Select" at bounding box center [320, 693] width 30 height 10
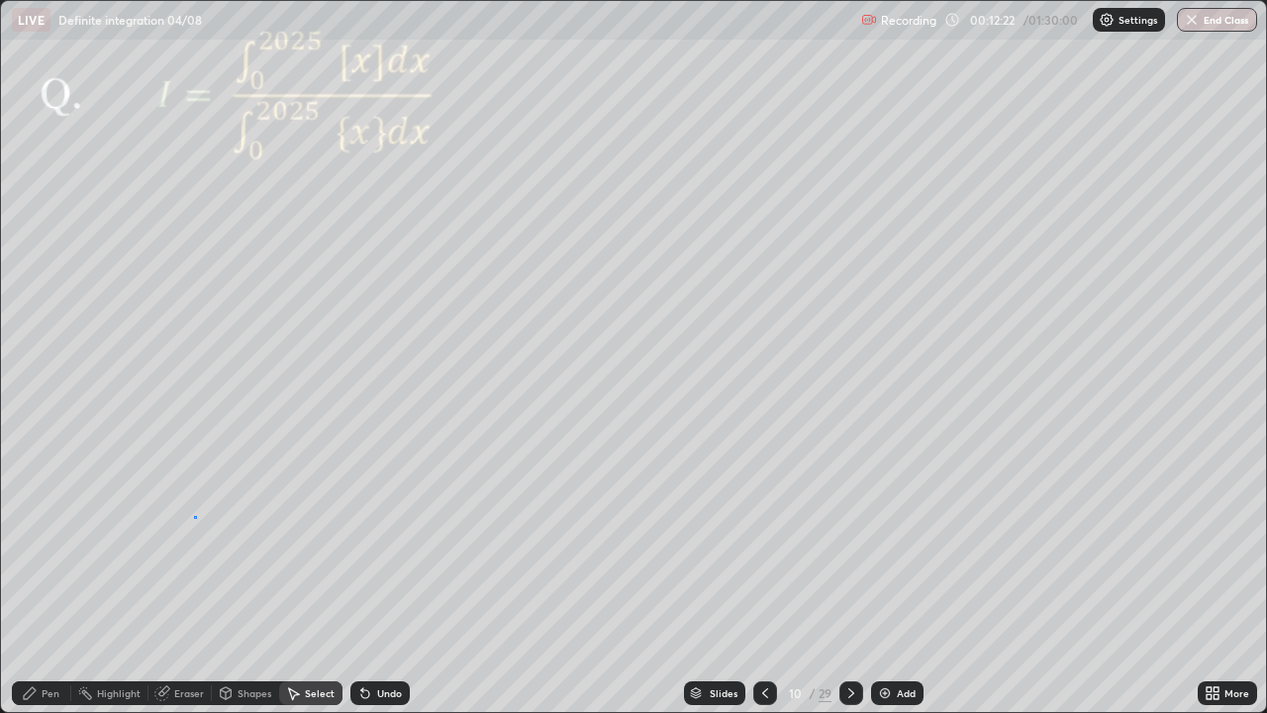
click at [194, 516] on div "0 ° Undo Copy Duplicate Duplicate to new slide Delete" at bounding box center [633, 356] width 1265 height 711
click at [44, 578] on div "Pen" at bounding box center [51, 693] width 18 height 10
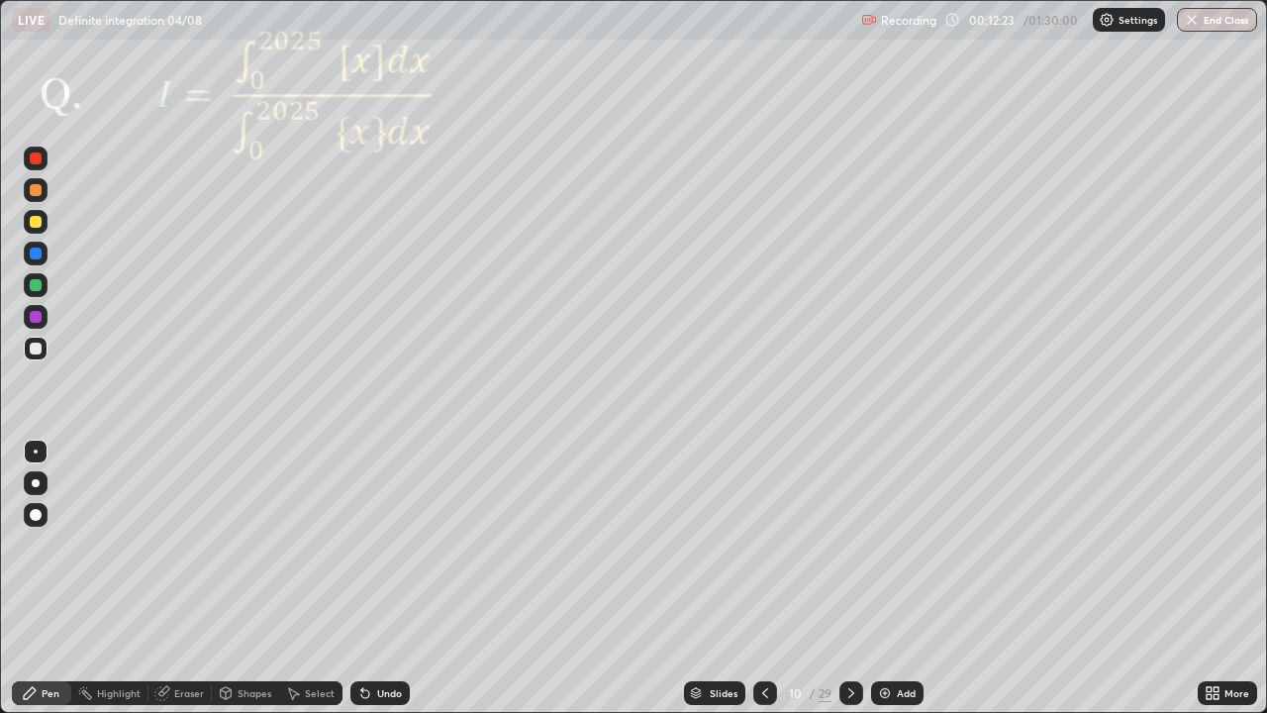
click at [37, 321] on div at bounding box center [36, 317] width 12 height 12
click at [379, 578] on div "Undo" at bounding box center [379, 693] width 59 height 24
click at [36, 286] on div at bounding box center [36, 285] width 12 height 12
click at [36, 254] on div at bounding box center [36, 253] width 12 height 12
click at [177, 578] on div "Eraser" at bounding box center [189, 693] width 30 height 10
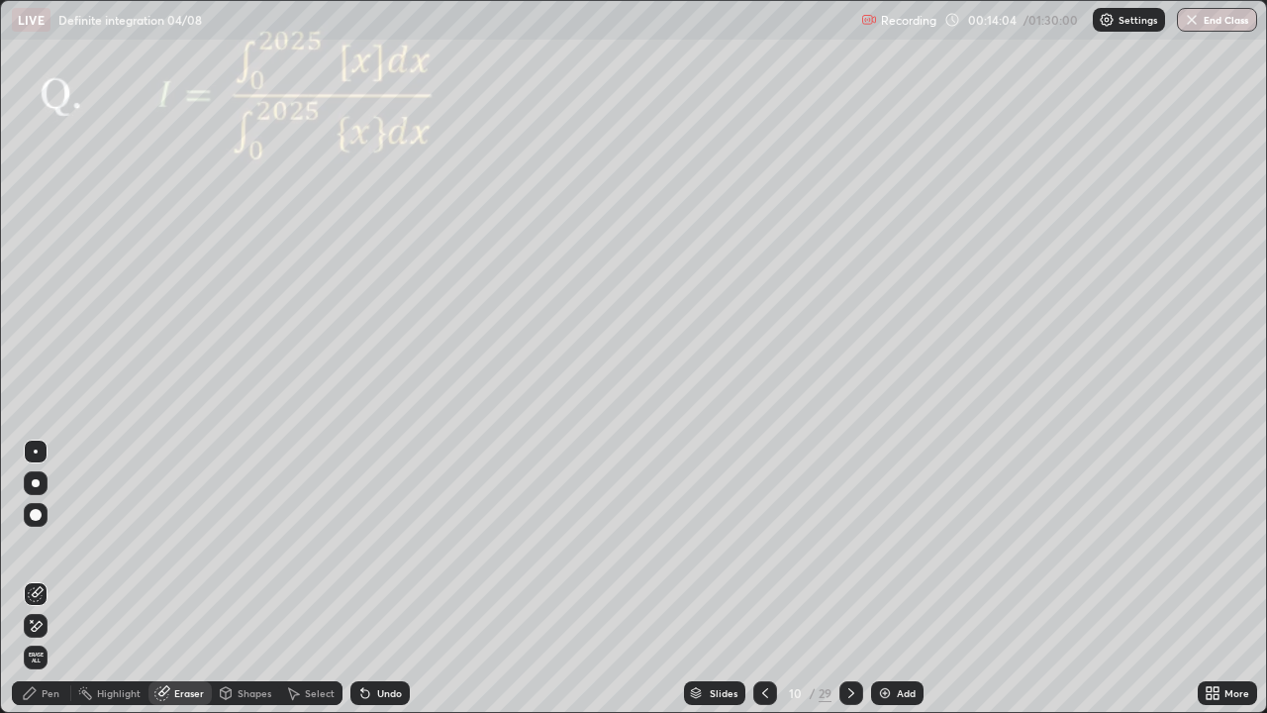
click at [43, 578] on div "Pen" at bounding box center [51, 693] width 18 height 10
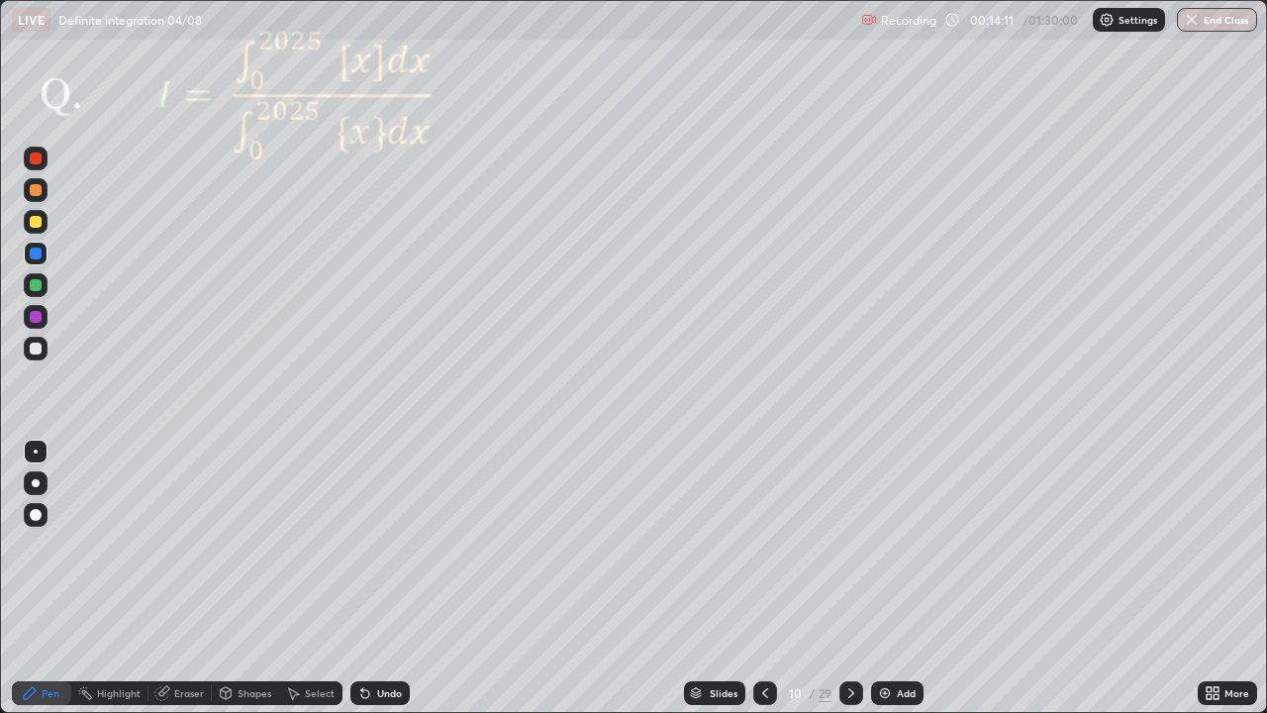
click at [33, 221] on div at bounding box center [36, 222] width 12 height 12
click at [38, 187] on div at bounding box center [36, 190] width 12 height 12
click at [38, 314] on div at bounding box center [36, 317] width 12 height 12
click at [37, 253] on div at bounding box center [36, 253] width 12 height 12
click at [317, 578] on div "Select" at bounding box center [320, 693] width 30 height 10
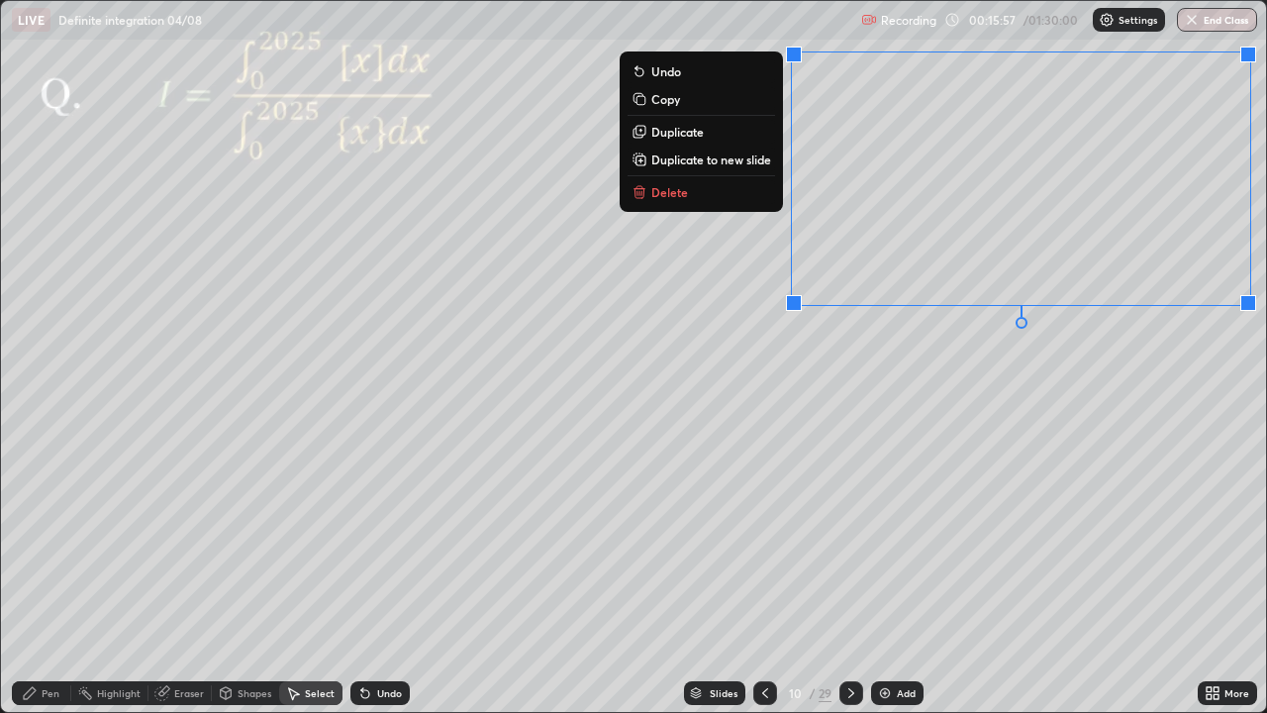
click at [1043, 456] on div "0 ° Undo Copy Duplicate Duplicate to new slide Delete" at bounding box center [633, 356] width 1265 height 711
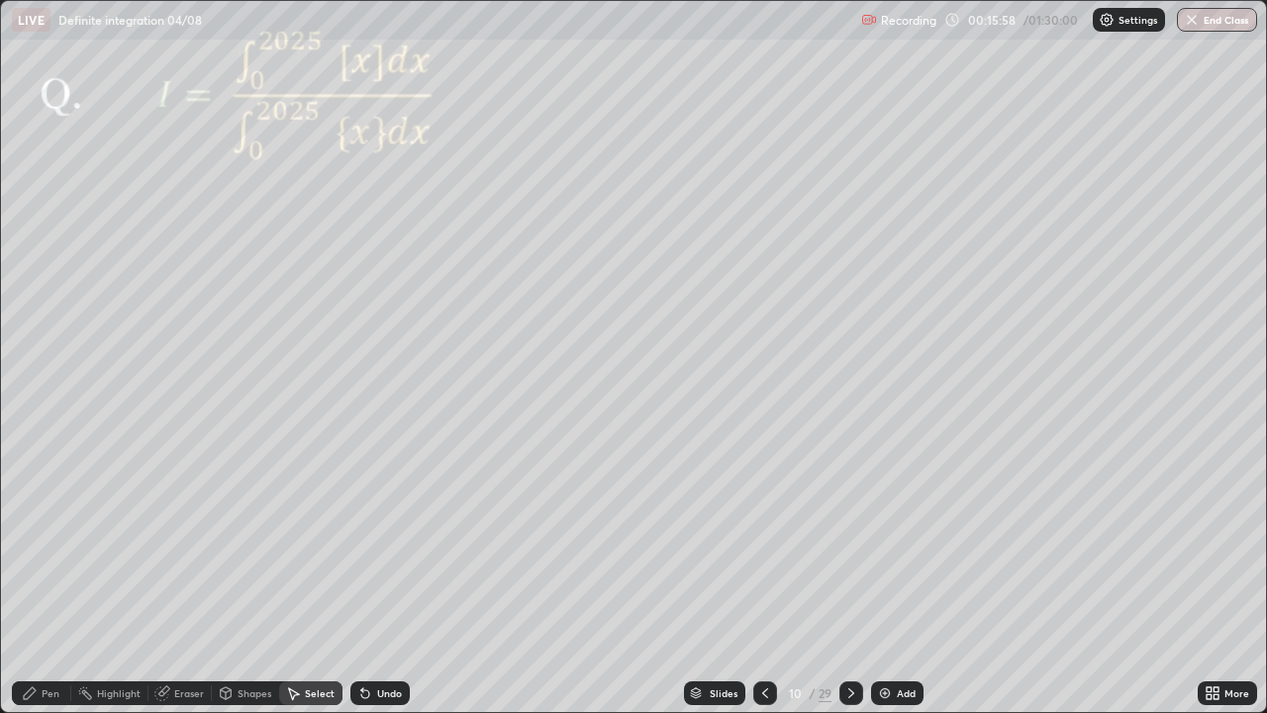
click at [193, 578] on div "Eraser" at bounding box center [189, 693] width 30 height 10
click at [59, 578] on div "Pen" at bounding box center [41, 693] width 59 height 24
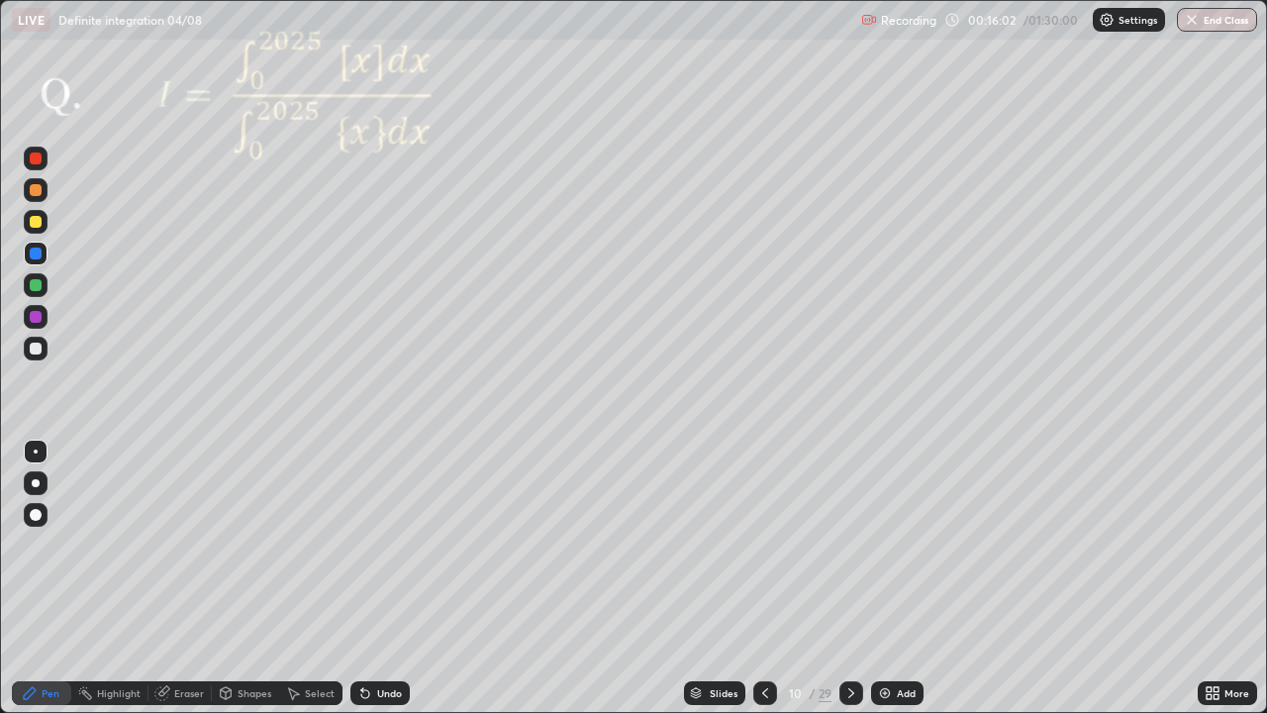
click at [39, 226] on div at bounding box center [36, 222] width 12 height 12
click at [37, 160] on div at bounding box center [36, 158] width 12 height 12
click at [185, 578] on div "Eraser" at bounding box center [189, 693] width 30 height 10
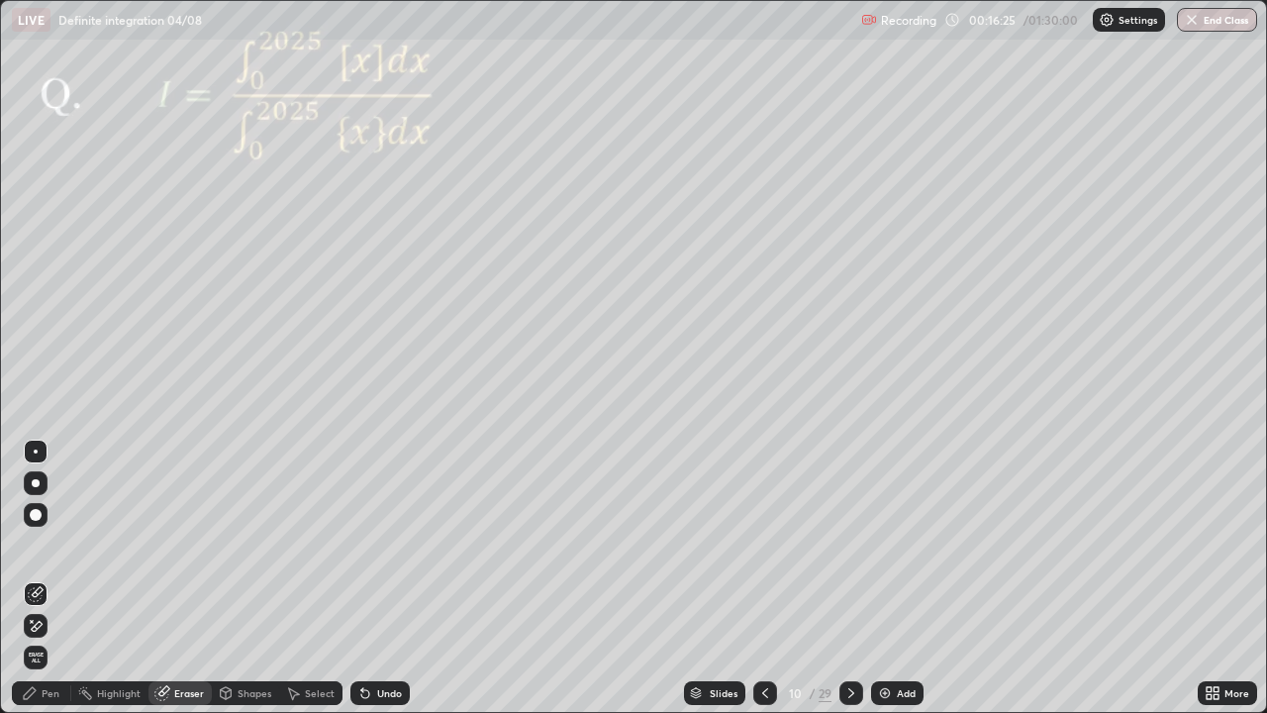
click at [52, 578] on div "Pen" at bounding box center [51, 693] width 18 height 10
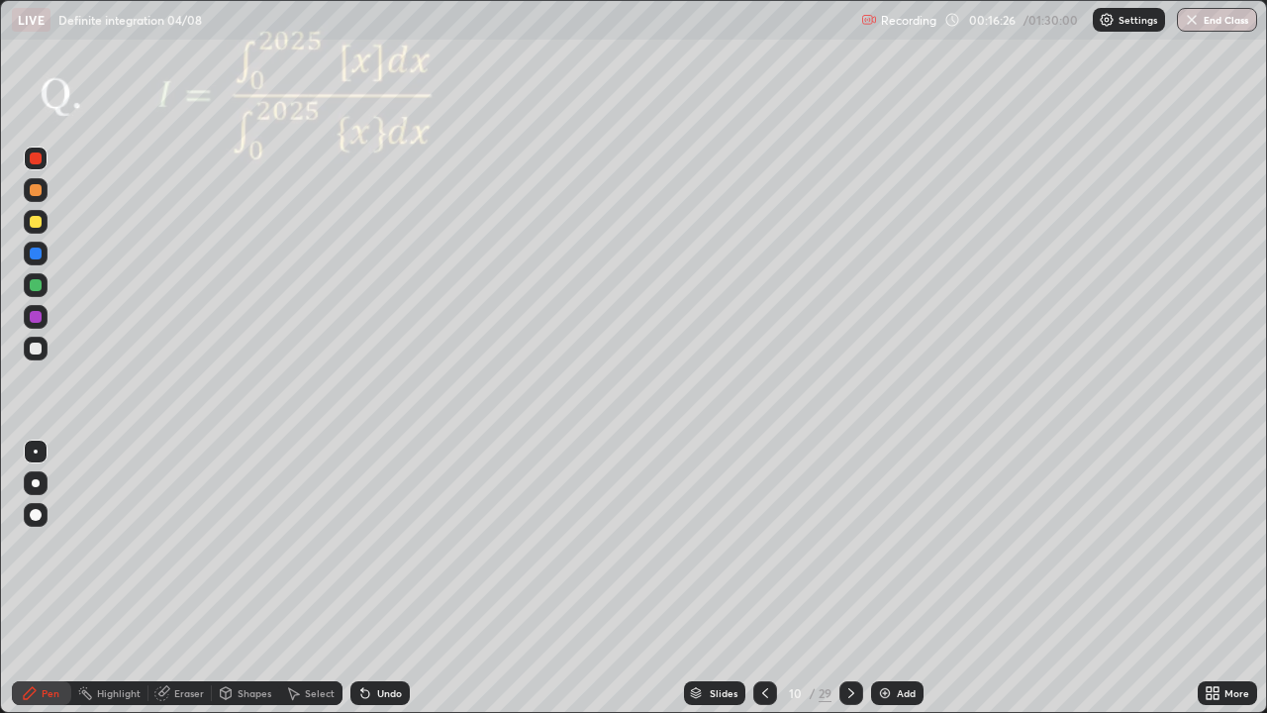
click at [40, 316] on div at bounding box center [36, 317] width 12 height 12
click at [43, 223] on div at bounding box center [36, 222] width 24 height 24
click at [34, 160] on div at bounding box center [36, 158] width 12 height 12
click at [858, 578] on div at bounding box center [851, 693] width 24 height 24
click at [385, 578] on div "Undo" at bounding box center [389, 693] width 25 height 10
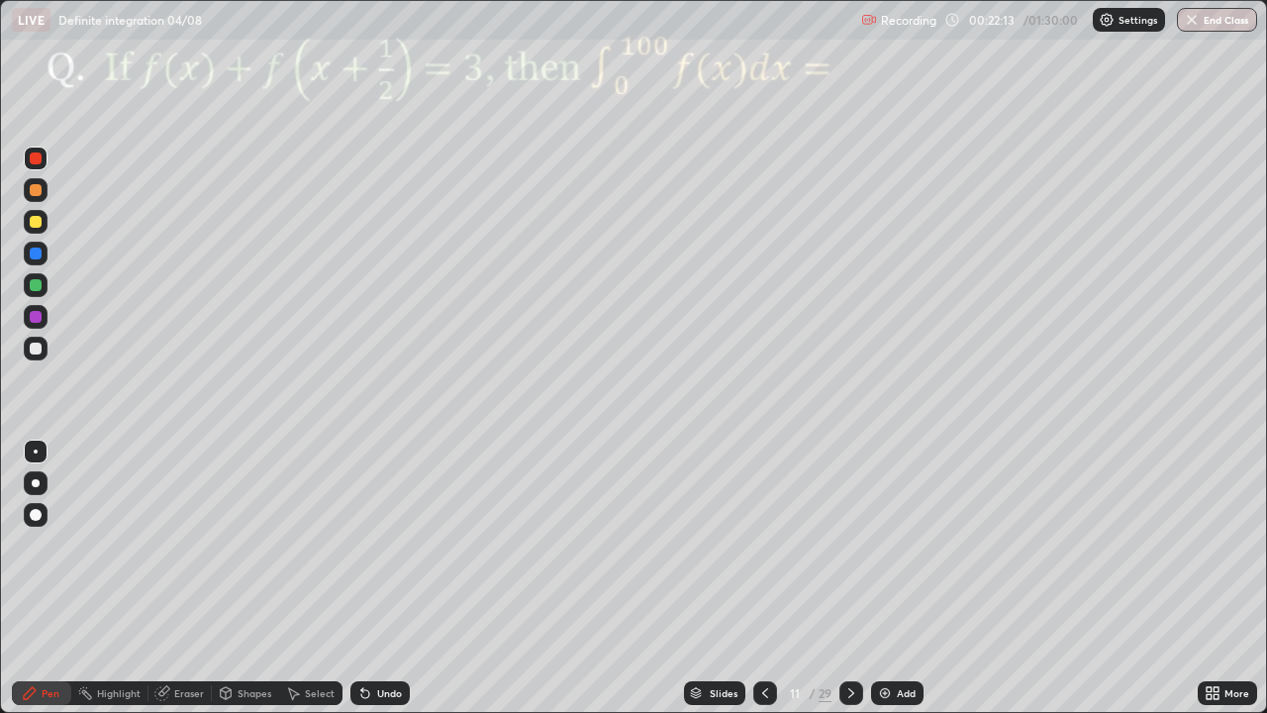
click at [382, 578] on div "Undo" at bounding box center [379, 693] width 59 height 24
click at [39, 316] on div at bounding box center [36, 317] width 12 height 12
click at [32, 318] on div at bounding box center [36, 317] width 12 height 12
click at [41, 261] on div at bounding box center [36, 253] width 24 height 24
click at [36, 320] on div at bounding box center [36, 317] width 12 height 12
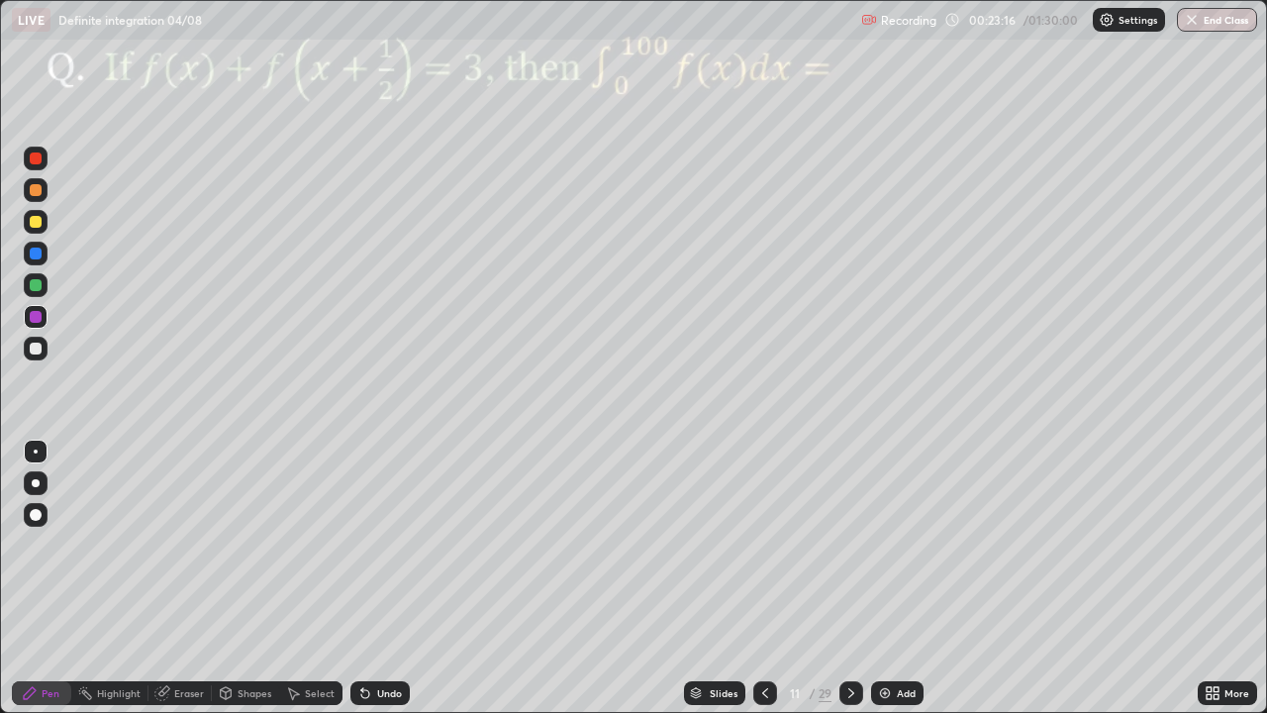
click at [379, 578] on div "Undo" at bounding box center [389, 693] width 25 height 10
click at [371, 578] on div "Undo" at bounding box center [379, 693] width 59 height 24
click at [33, 253] on div at bounding box center [36, 253] width 12 height 12
click at [30, 197] on div at bounding box center [36, 190] width 24 height 24
click at [372, 578] on div "Undo" at bounding box center [379, 693] width 59 height 24
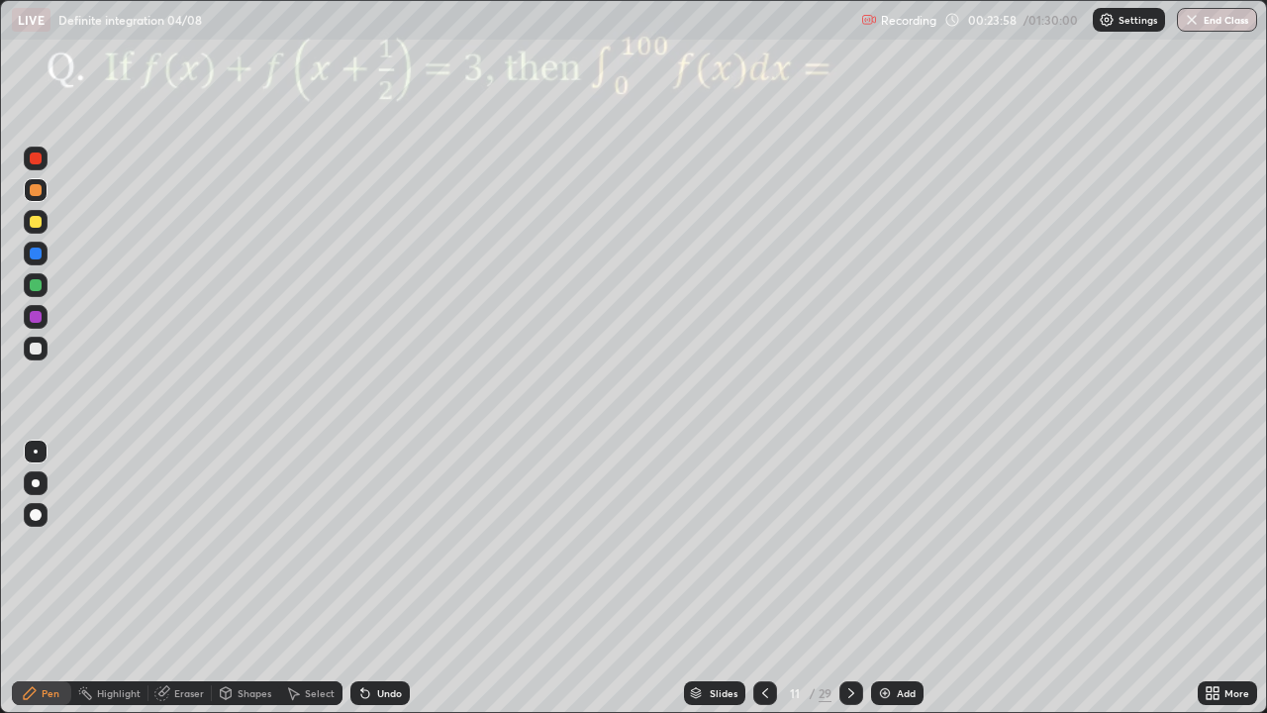
click at [43, 328] on div at bounding box center [36, 317] width 24 height 32
click at [850, 578] on icon at bounding box center [851, 693] width 16 height 16
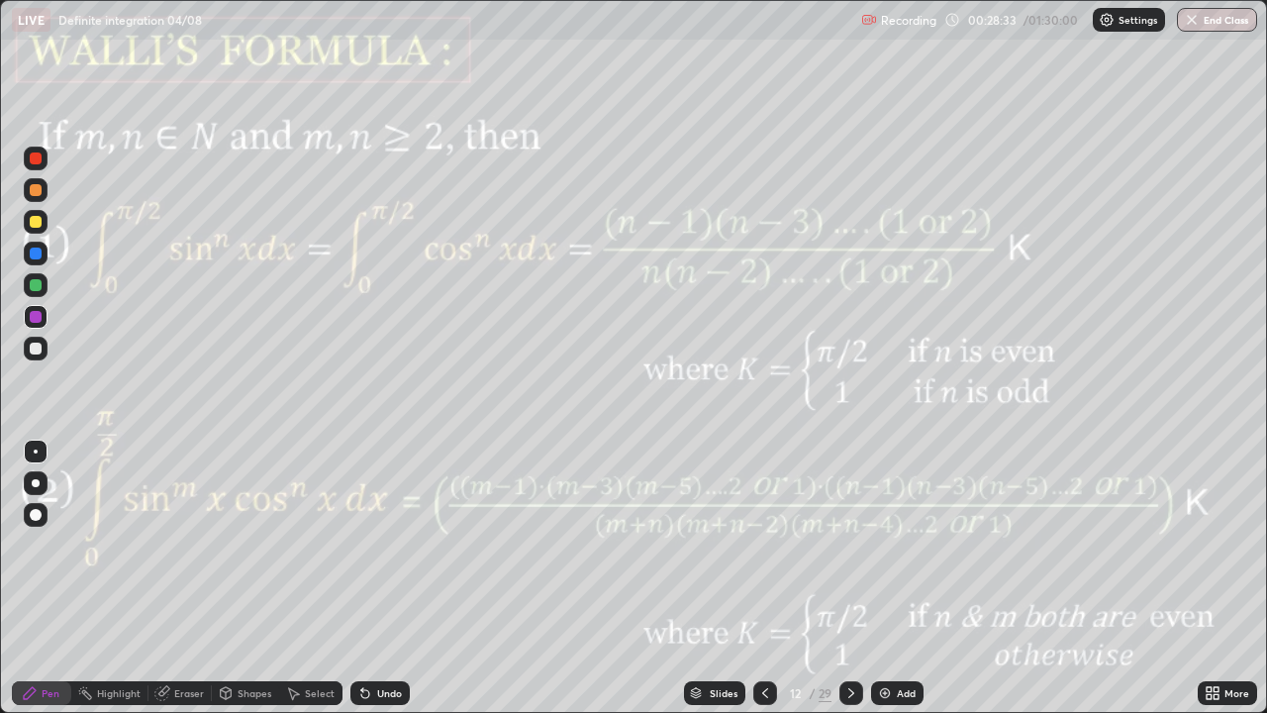
click at [256, 578] on div "Shapes" at bounding box center [255, 693] width 34 height 10
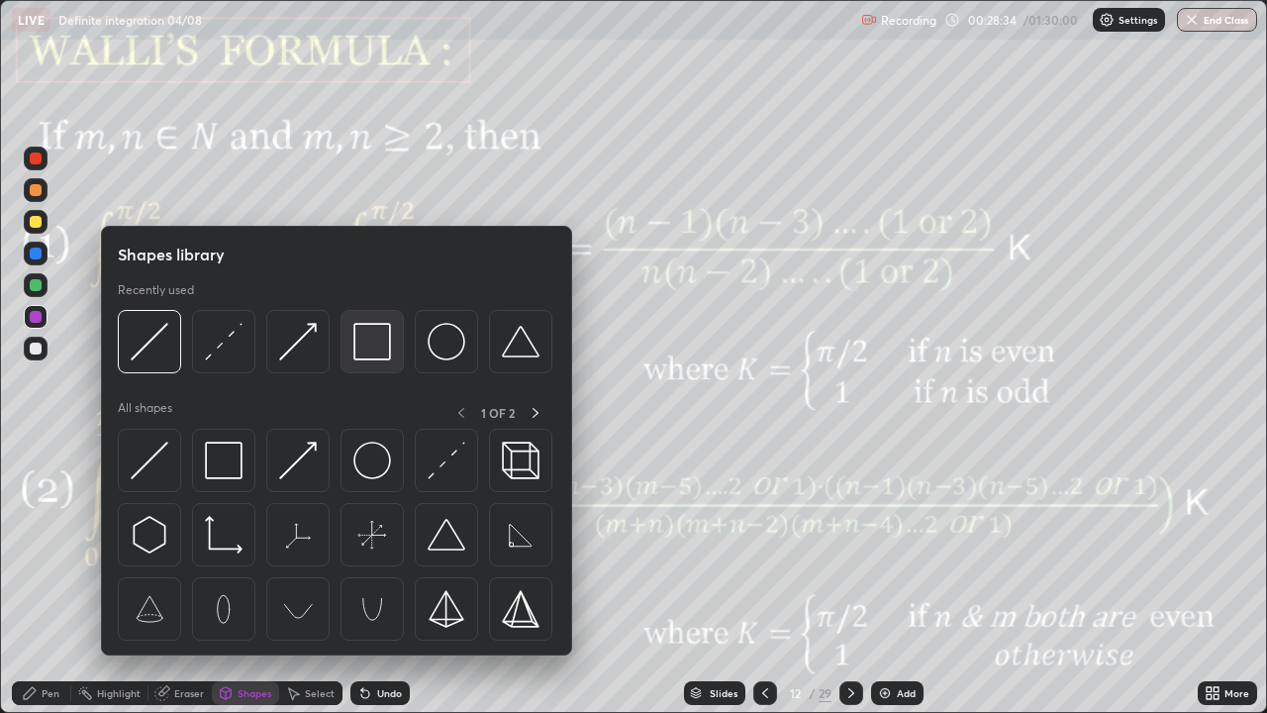
click at [354, 338] on img at bounding box center [372, 342] width 38 height 38
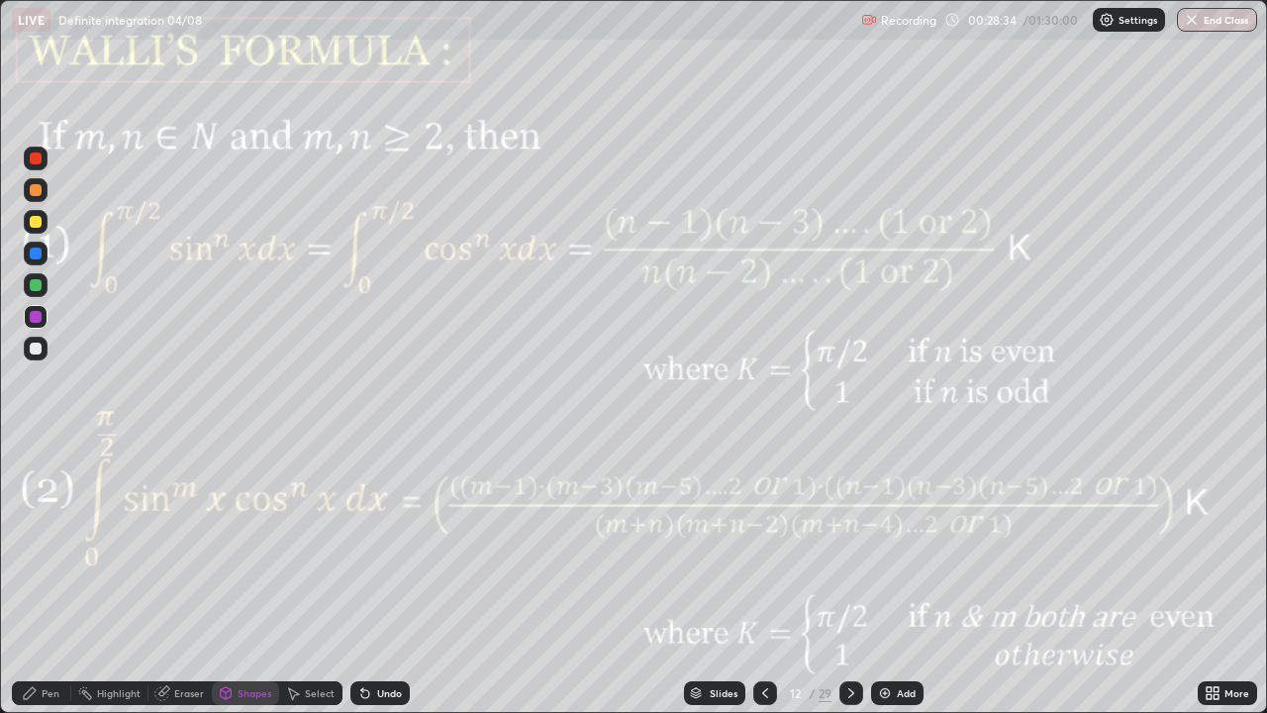
click at [33, 327] on div at bounding box center [36, 317] width 24 height 24
click at [248, 578] on div "Shapes" at bounding box center [255, 693] width 34 height 10
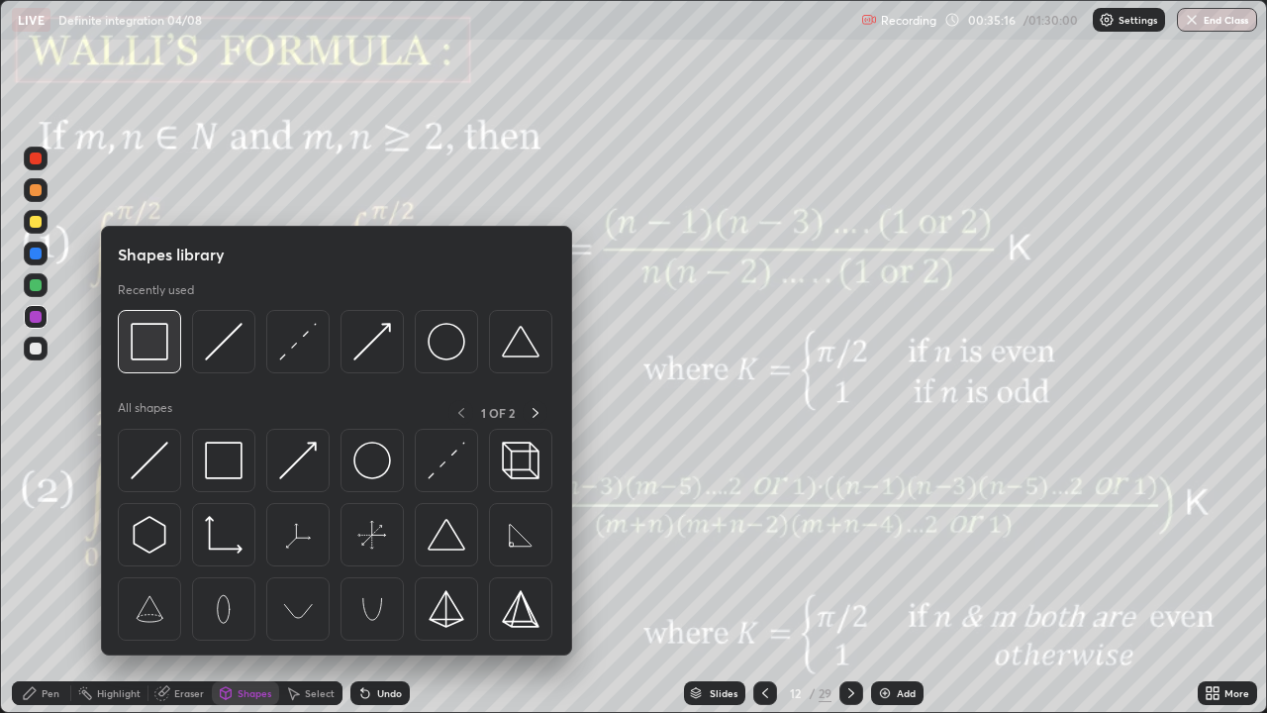
click at [157, 343] on img at bounding box center [150, 342] width 38 height 38
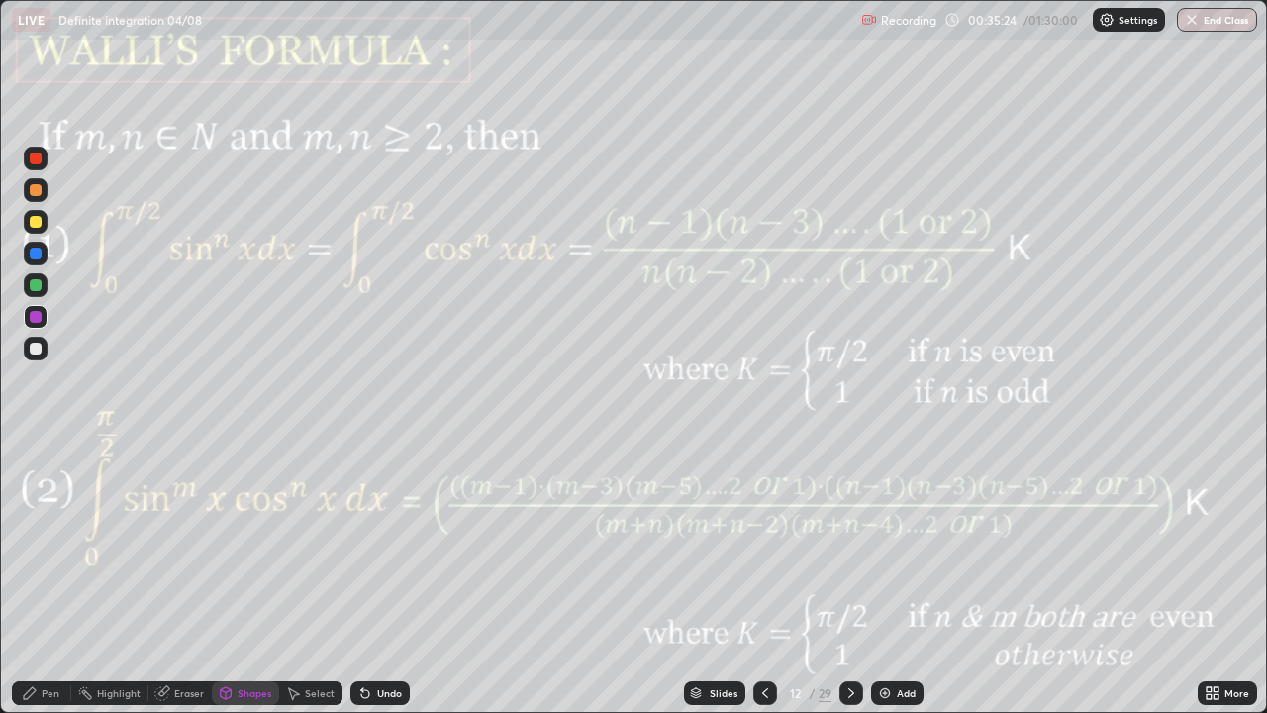
click at [380, 578] on div "Undo" at bounding box center [389, 693] width 25 height 10
click at [383, 578] on div "Undo" at bounding box center [389, 693] width 25 height 10
click at [849, 578] on icon at bounding box center [851, 693] width 16 height 16
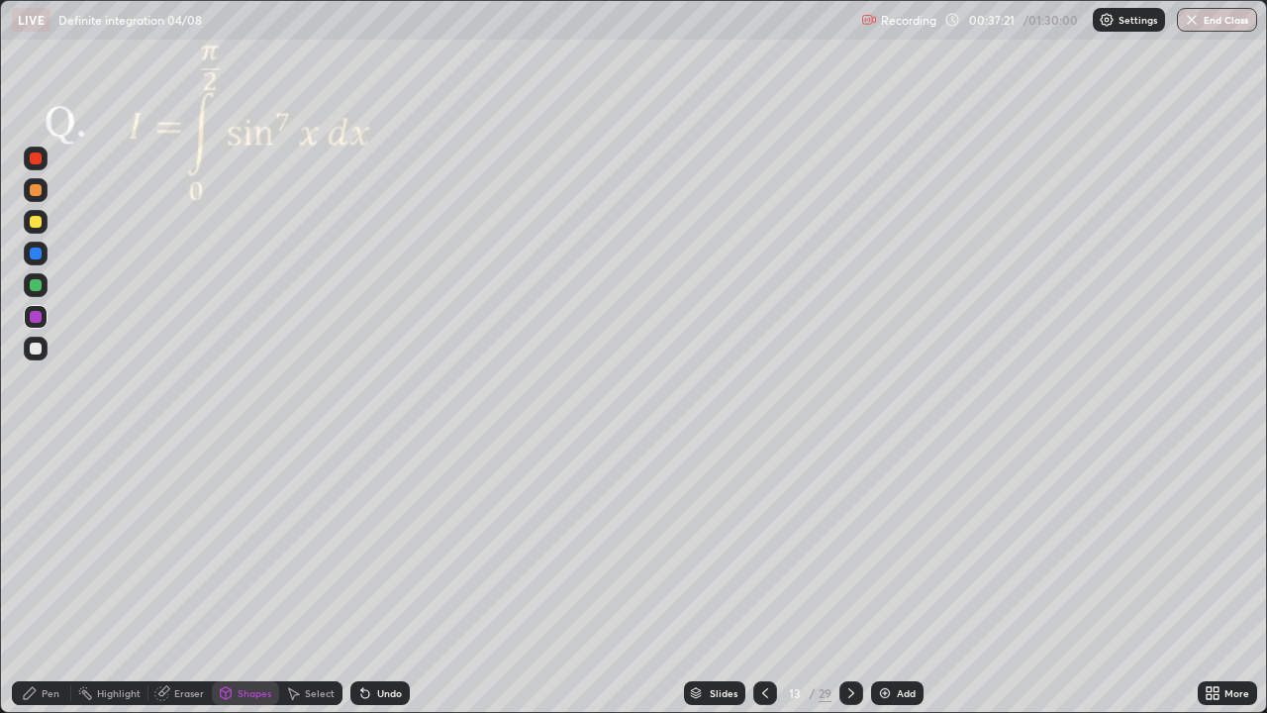
click at [41, 318] on div at bounding box center [36, 317] width 12 height 12
click at [387, 578] on div "Undo" at bounding box center [379, 693] width 59 height 24
click at [385, 578] on div "Undo" at bounding box center [389, 693] width 25 height 10
click at [48, 578] on div "Pen" at bounding box center [51, 693] width 18 height 10
click at [397, 578] on div "Undo" at bounding box center [389, 693] width 25 height 10
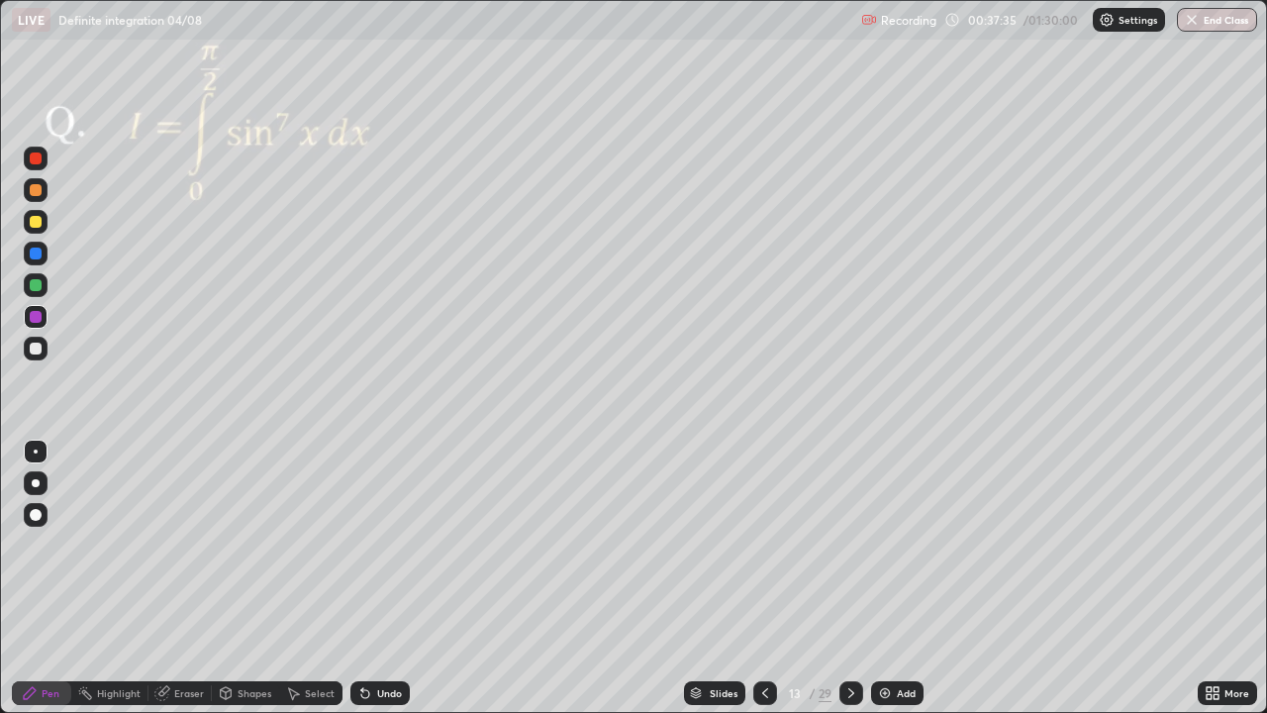
click at [397, 578] on div "Undo" at bounding box center [389, 693] width 25 height 10
click at [37, 188] on div at bounding box center [36, 190] width 12 height 12
click at [383, 578] on div "Undo" at bounding box center [389, 693] width 25 height 10
click at [849, 578] on icon at bounding box center [851, 693] width 16 height 16
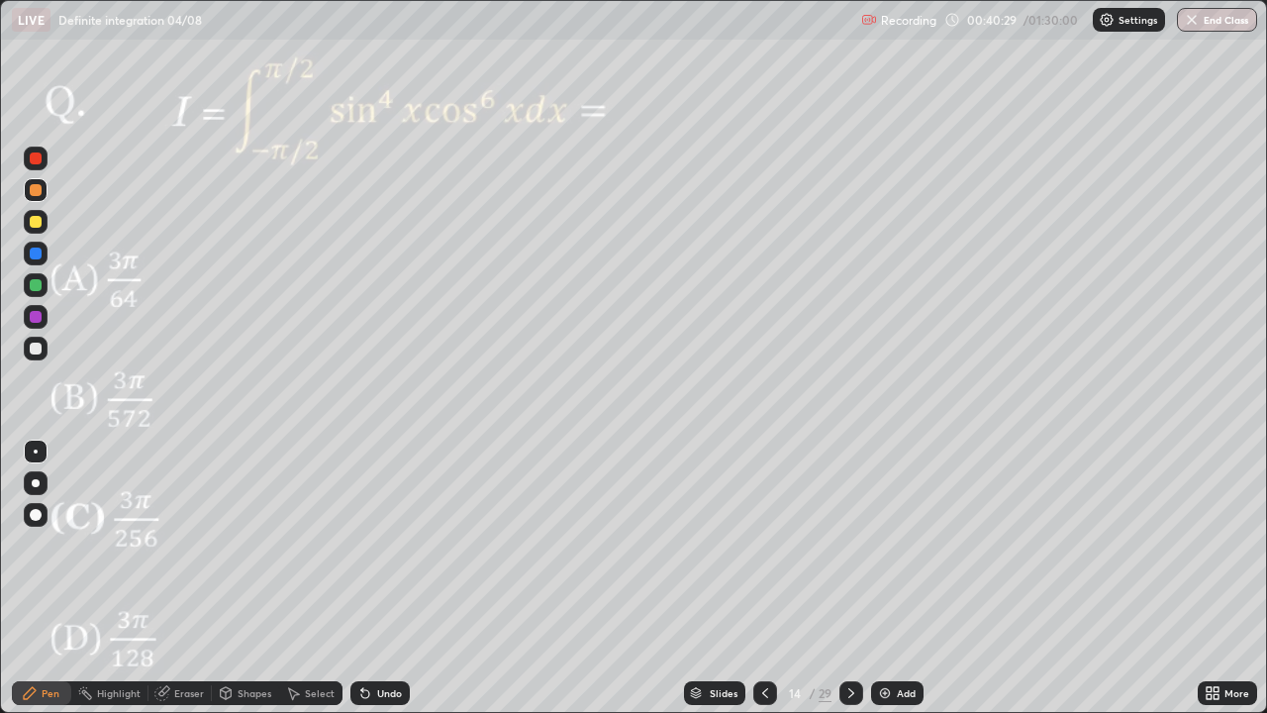
click at [37, 253] on div at bounding box center [36, 253] width 12 height 12
click at [377, 578] on div "Undo" at bounding box center [389, 693] width 25 height 10
click at [379, 578] on div "Undo" at bounding box center [379, 693] width 59 height 24
click at [30, 283] on div at bounding box center [36, 285] width 12 height 12
click at [39, 257] on div at bounding box center [36, 253] width 12 height 12
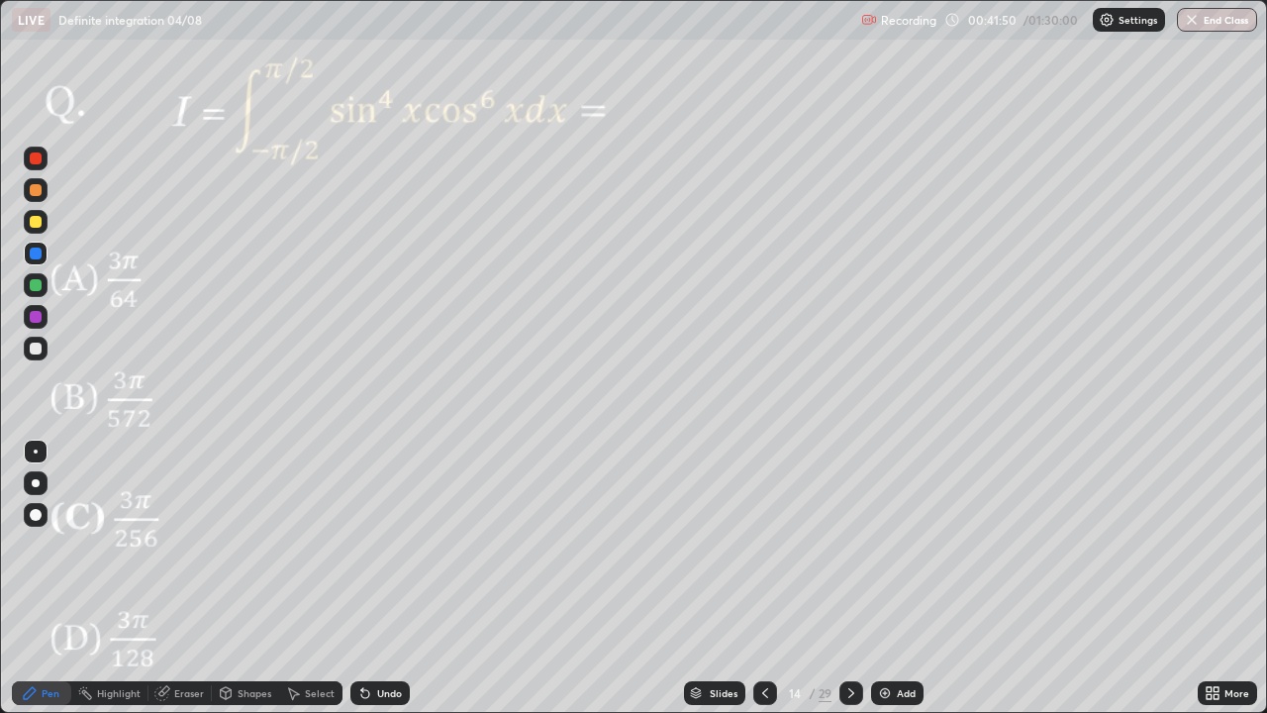
click at [33, 257] on div at bounding box center [36, 253] width 12 height 12
click at [36, 315] on div at bounding box center [36, 317] width 12 height 12
click at [384, 578] on div "Undo" at bounding box center [379, 693] width 59 height 24
click at [849, 578] on icon at bounding box center [851, 693] width 16 height 16
click at [32, 289] on div at bounding box center [36, 285] width 12 height 12
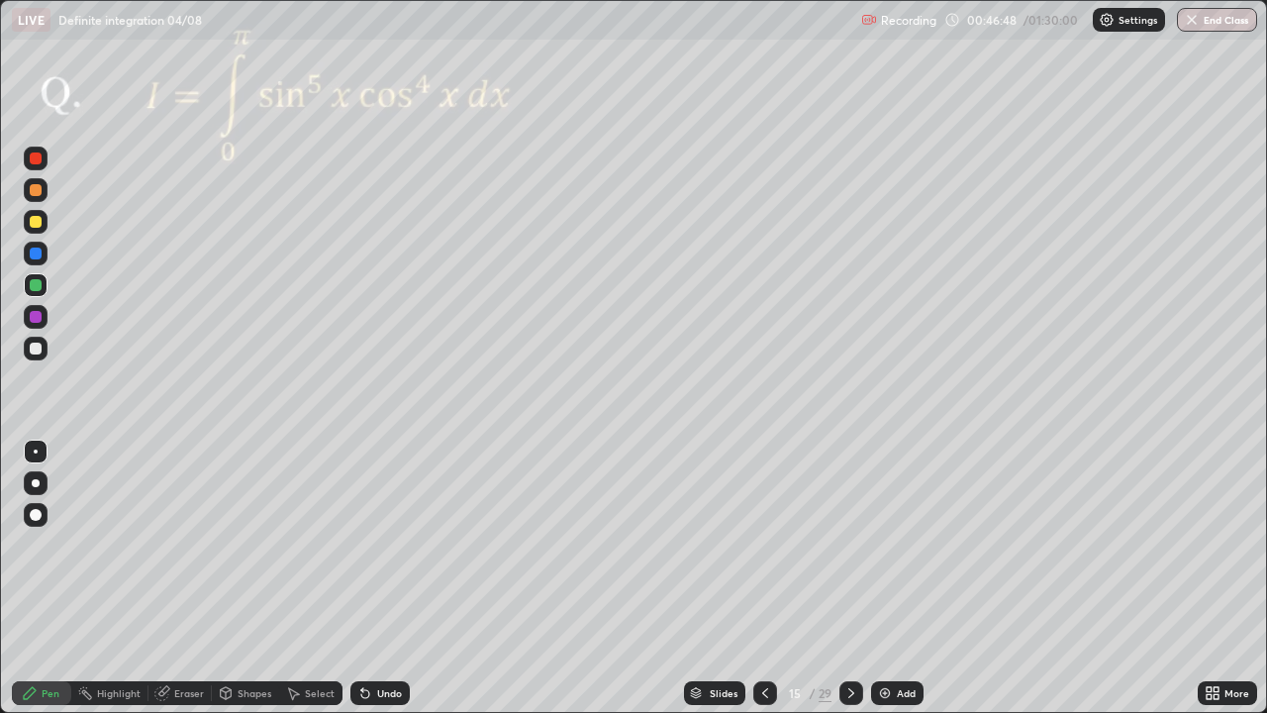
click at [39, 227] on div at bounding box center [36, 222] width 12 height 12
click at [30, 257] on div at bounding box center [36, 253] width 24 height 24
click at [385, 578] on div "Undo" at bounding box center [389, 693] width 25 height 10
click at [388, 578] on div "Undo" at bounding box center [389, 693] width 25 height 10
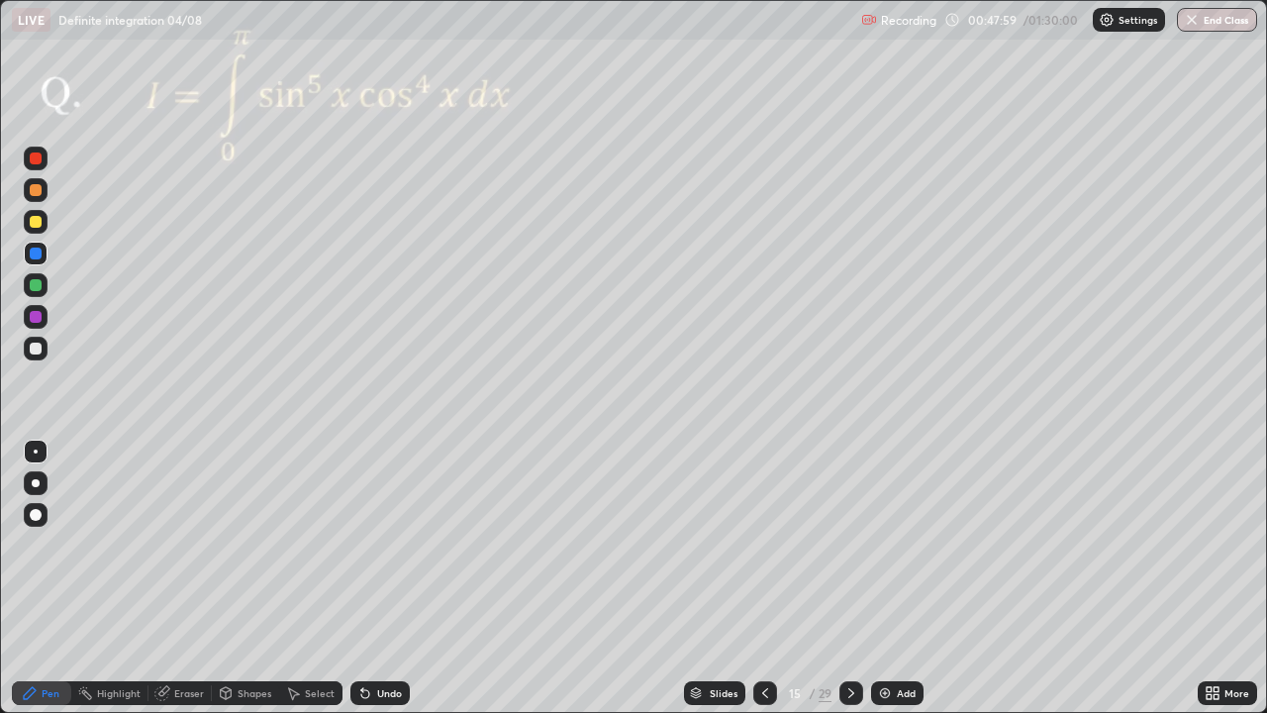
click at [33, 318] on div at bounding box center [36, 317] width 12 height 12
click at [850, 578] on icon at bounding box center [851, 693] width 16 height 16
click at [33, 316] on div at bounding box center [36, 317] width 12 height 12
click at [41, 290] on div at bounding box center [36, 285] width 24 height 24
click at [36, 255] on div at bounding box center [36, 253] width 12 height 12
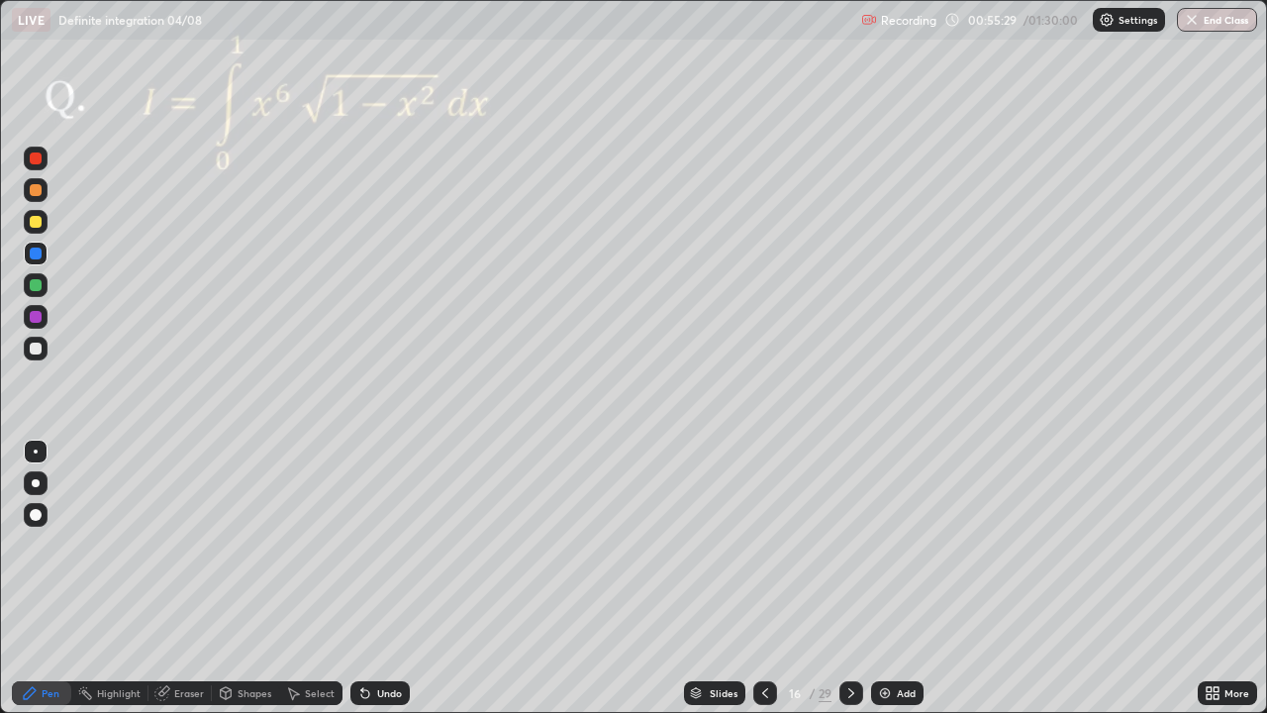
click at [35, 221] on div at bounding box center [36, 222] width 12 height 12
click at [38, 342] on div at bounding box center [36, 348] width 12 height 12
click at [852, 578] on icon at bounding box center [851, 693] width 16 height 16
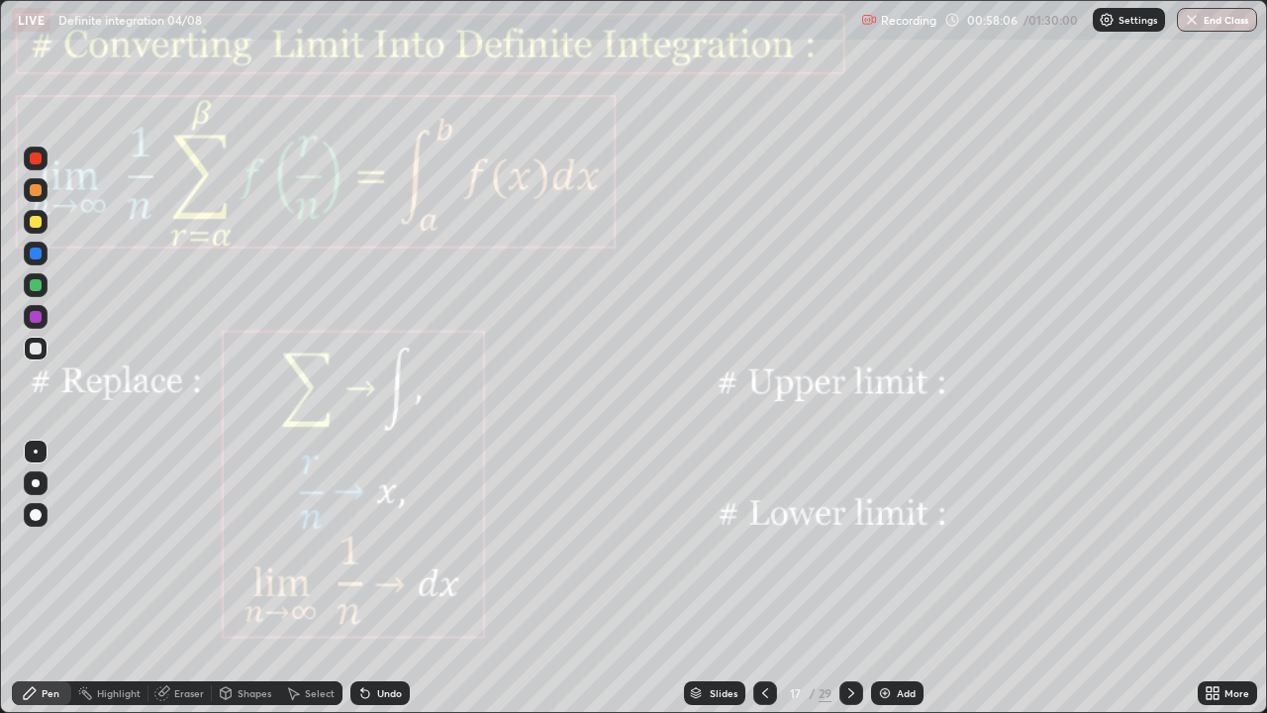
click at [850, 578] on icon at bounding box center [851, 693] width 16 height 16
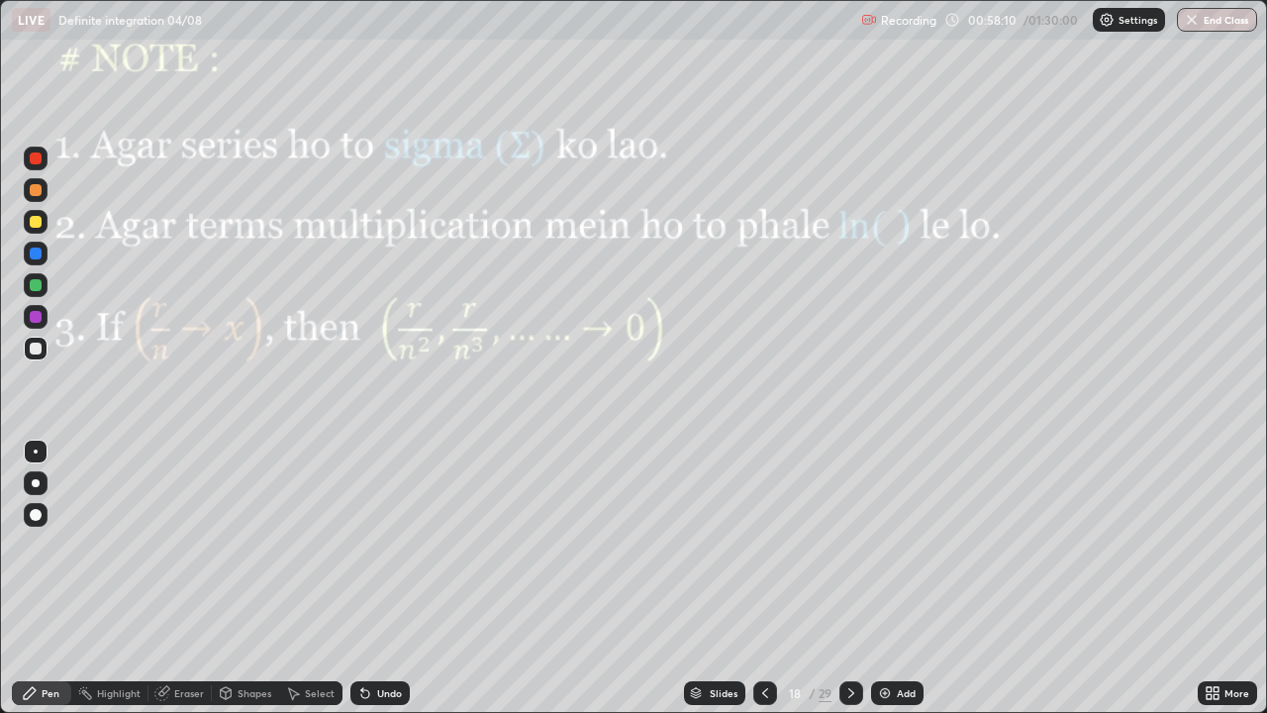
click at [855, 578] on icon at bounding box center [851, 693] width 16 height 16
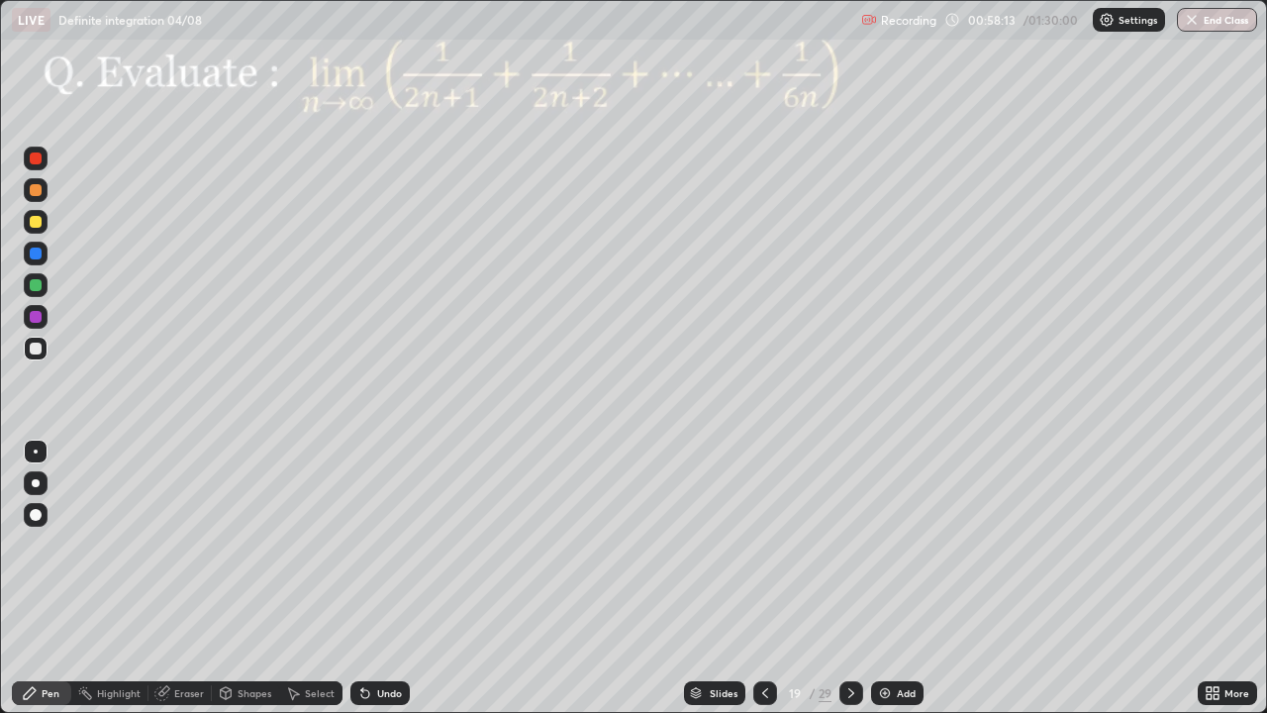
click at [763, 578] on icon at bounding box center [765, 693] width 16 height 16
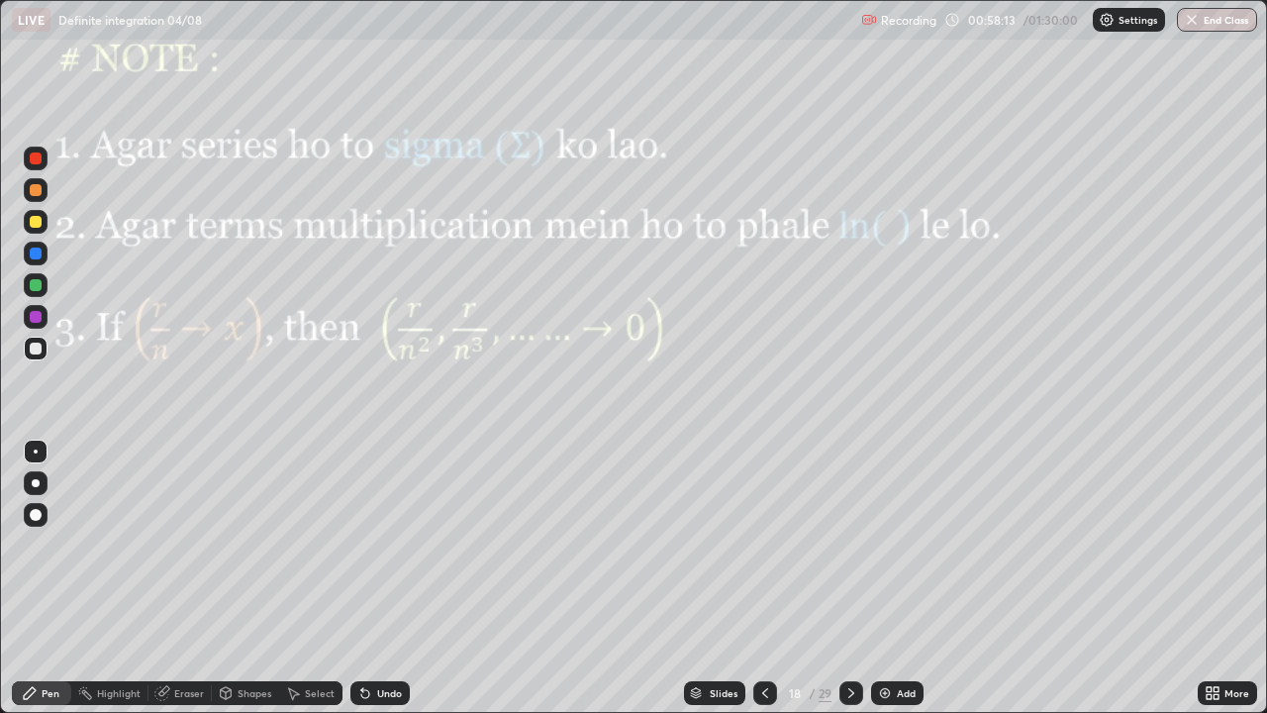
click at [770, 578] on icon at bounding box center [765, 693] width 16 height 16
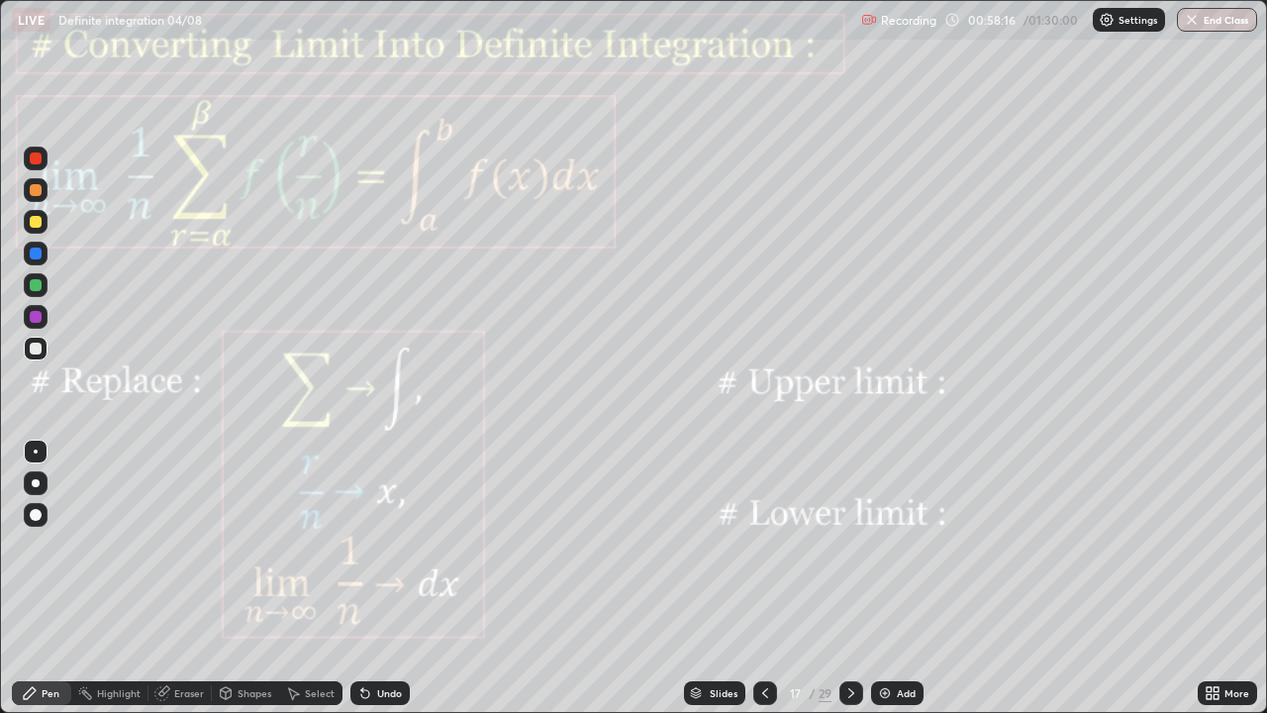
click at [857, 578] on div at bounding box center [851, 693] width 24 height 24
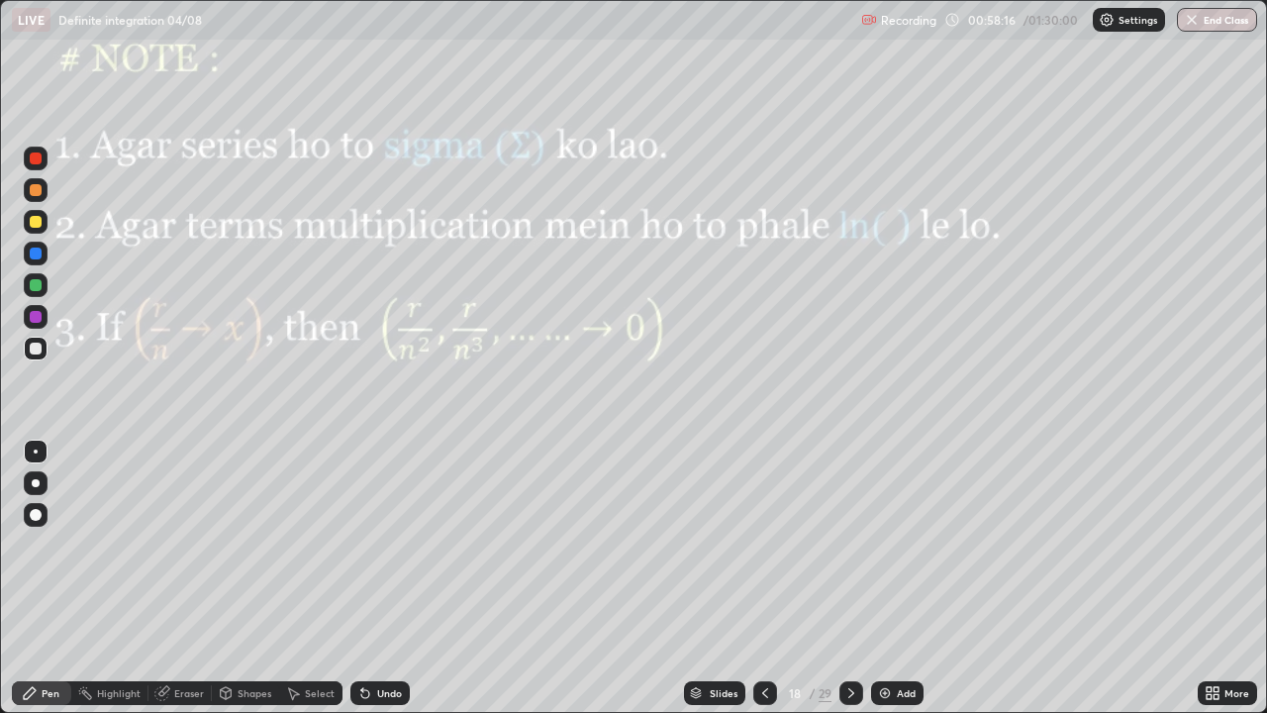
click at [856, 578] on icon at bounding box center [851, 693] width 16 height 16
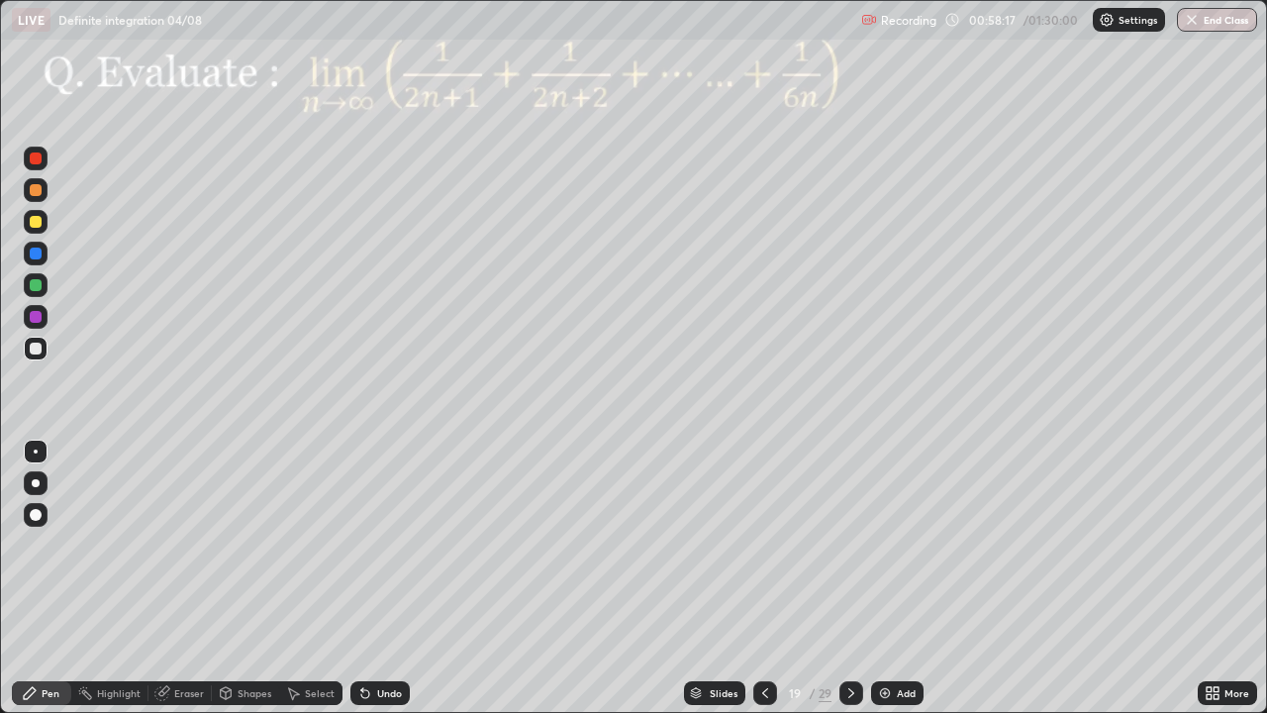
click at [856, 578] on icon at bounding box center [851, 693] width 16 height 16
click at [849, 578] on icon at bounding box center [851, 693] width 16 height 16
click at [855, 578] on div at bounding box center [851, 693] width 24 height 24
click at [853, 578] on div at bounding box center [851, 693] width 24 height 24
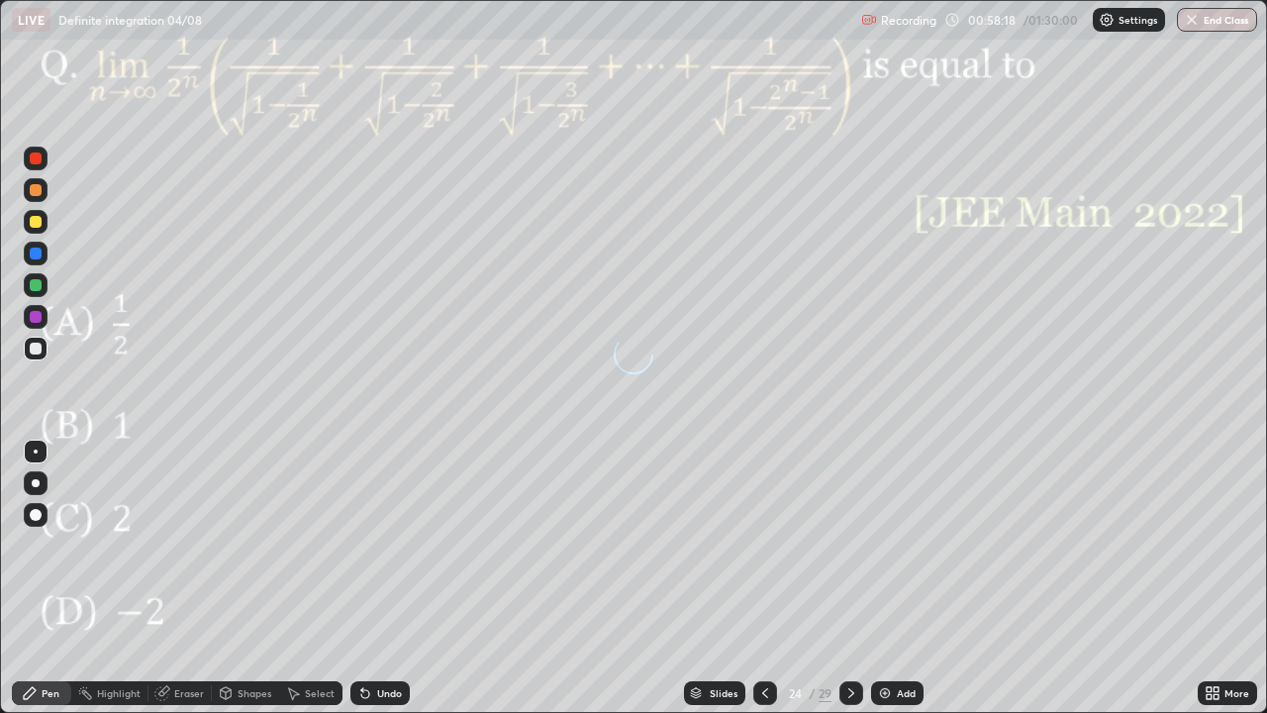
click at [852, 578] on div at bounding box center [851, 693] width 24 height 24
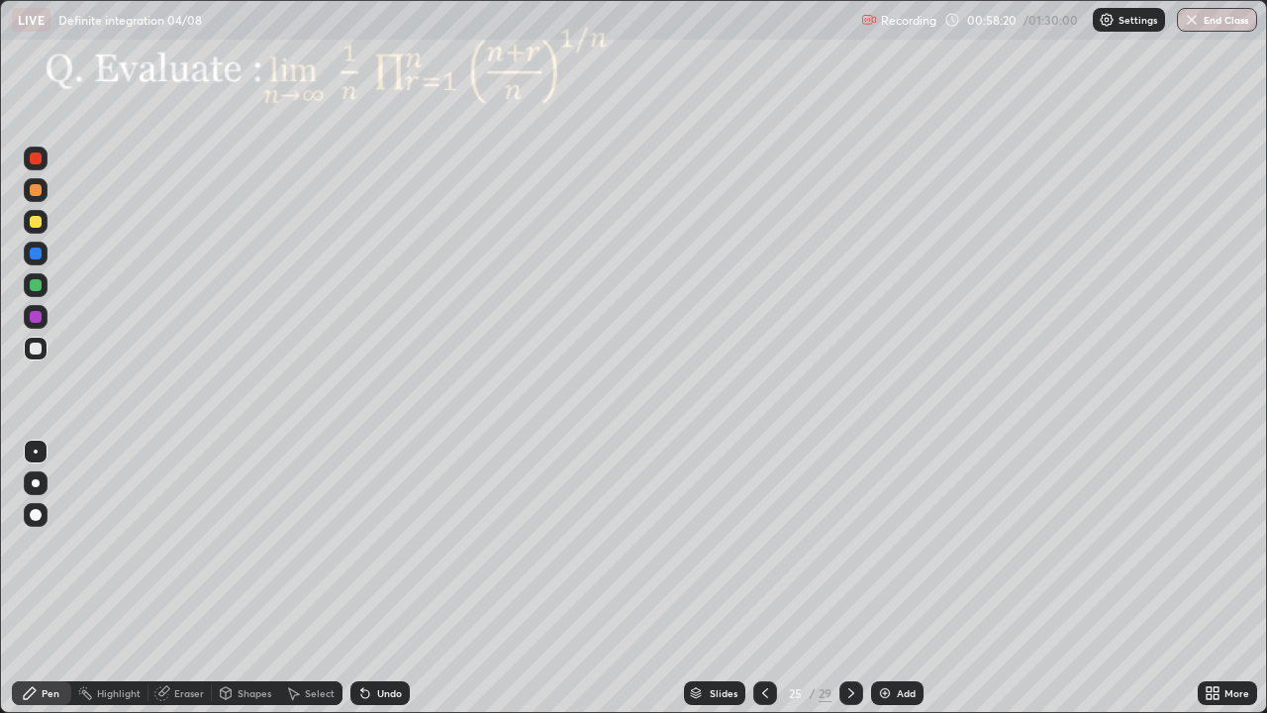
click at [860, 578] on div at bounding box center [851, 693] width 24 height 40
click at [849, 578] on icon at bounding box center [851, 693] width 16 height 16
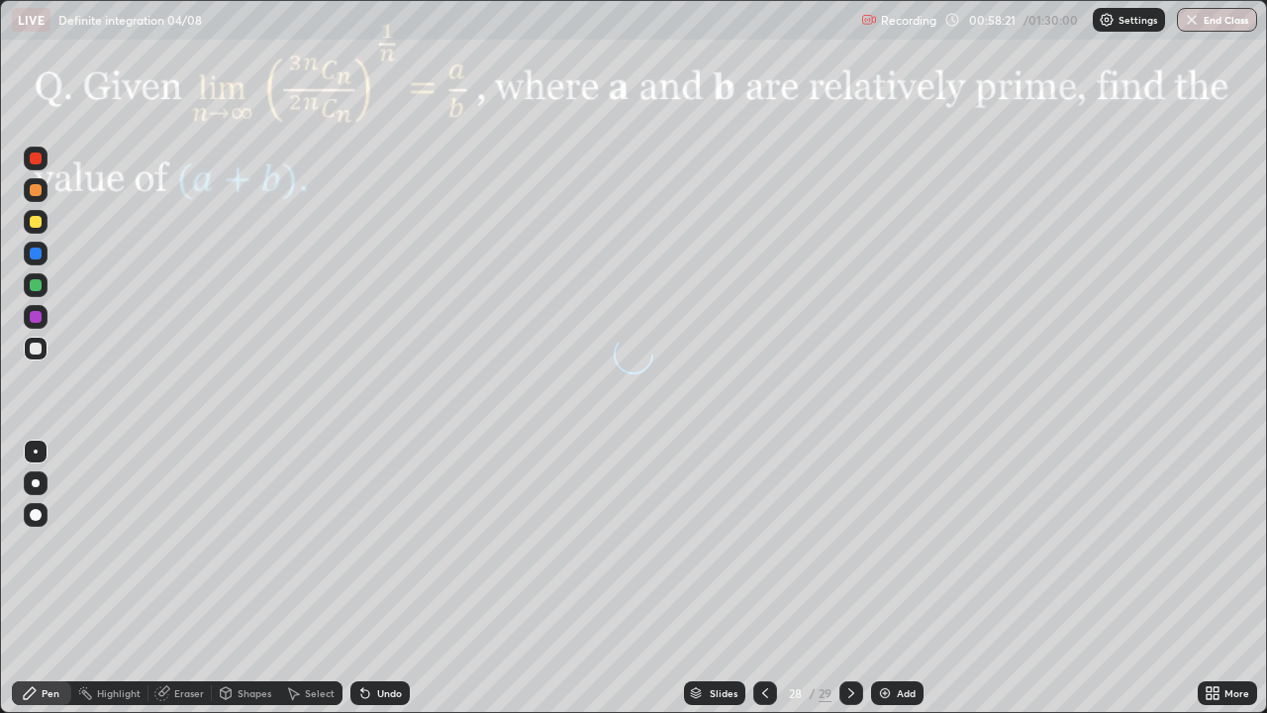
click at [849, 578] on icon at bounding box center [851, 693] width 16 height 16
click at [859, 578] on div at bounding box center [851, 693] width 24 height 24
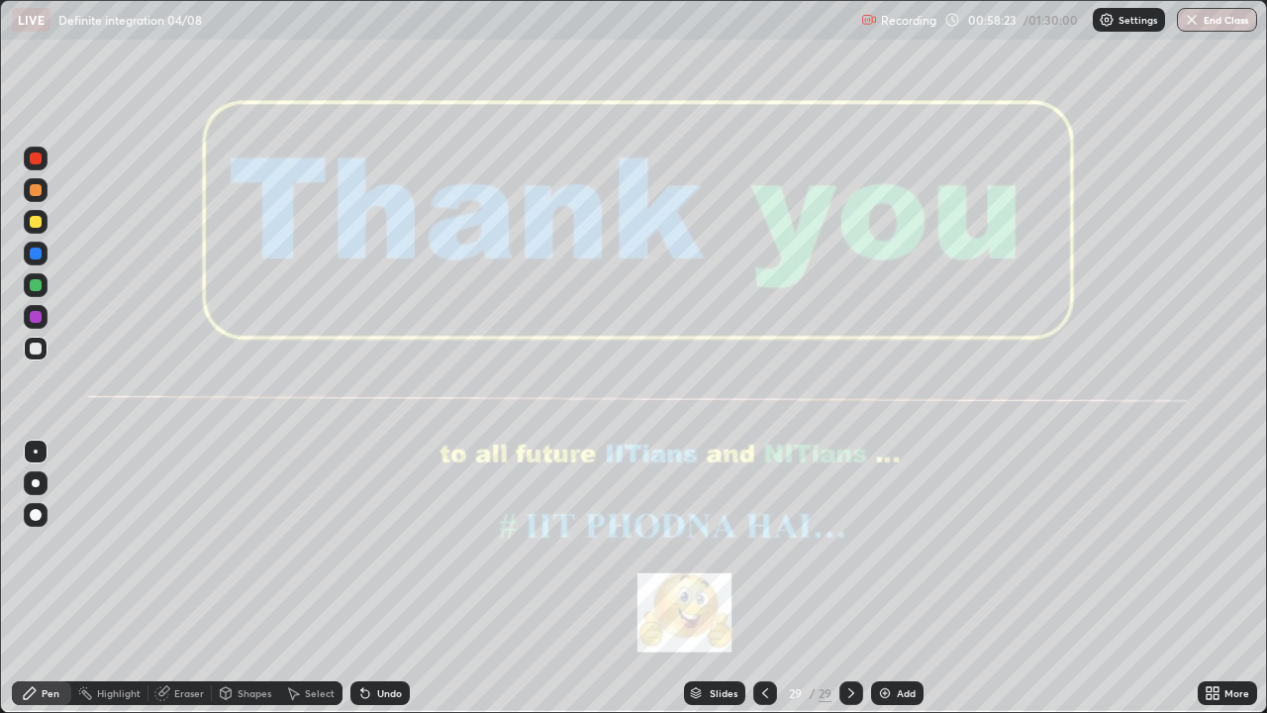
click at [1222, 23] on button "End Class" at bounding box center [1217, 20] width 80 height 24
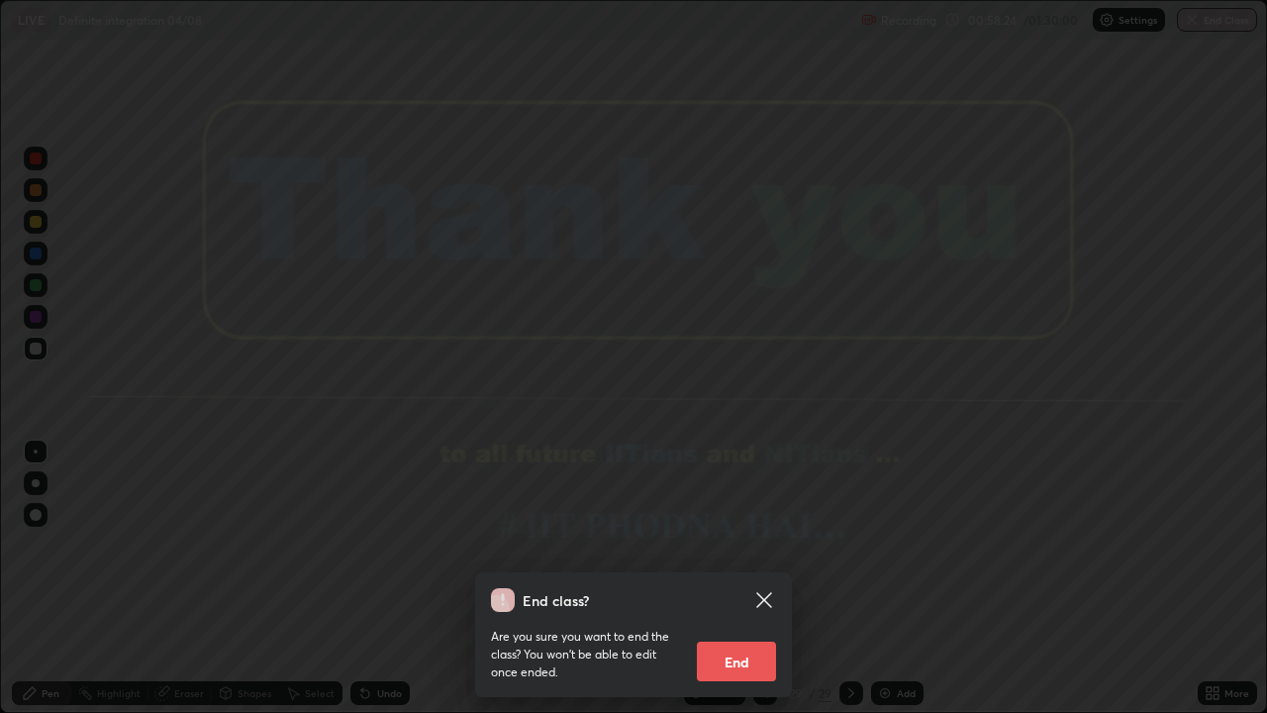
click at [752, 578] on button "End" at bounding box center [736, 661] width 79 height 40
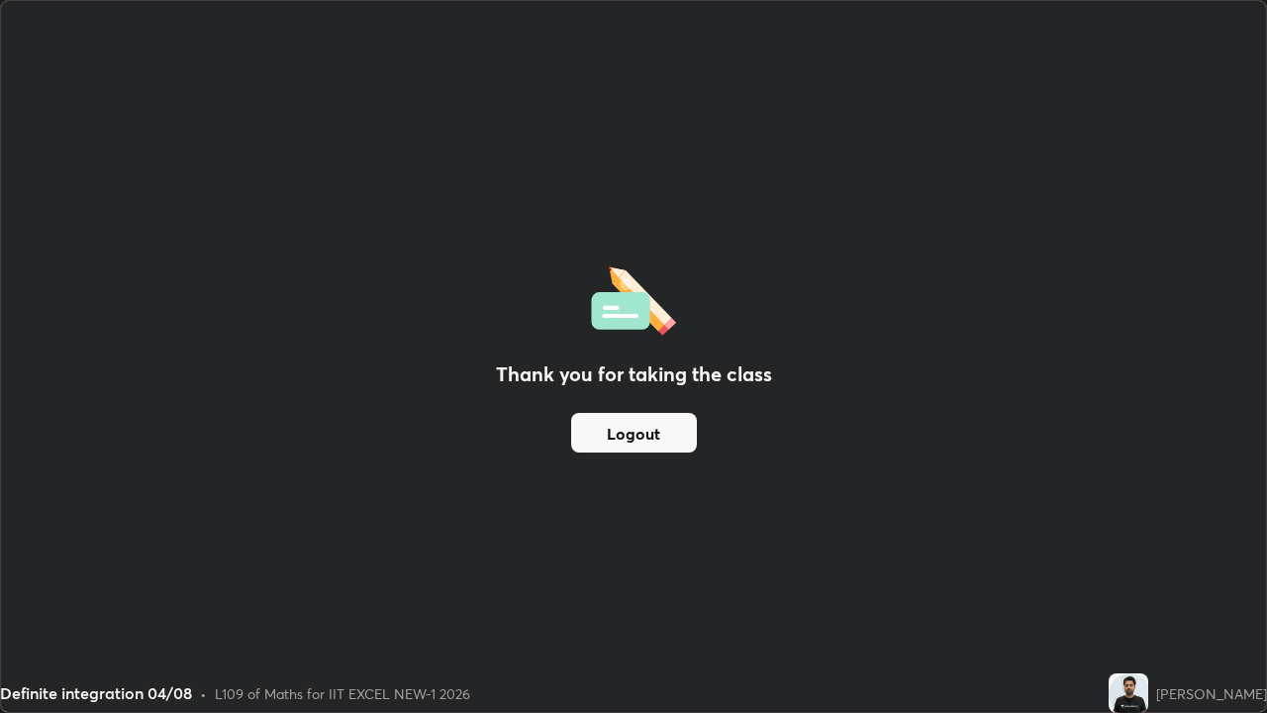
click at [633, 434] on button "Logout" at bounding box center [634, 433] width 126 height 40
